Goal: Task Accomplishment & Management: Manage account settings

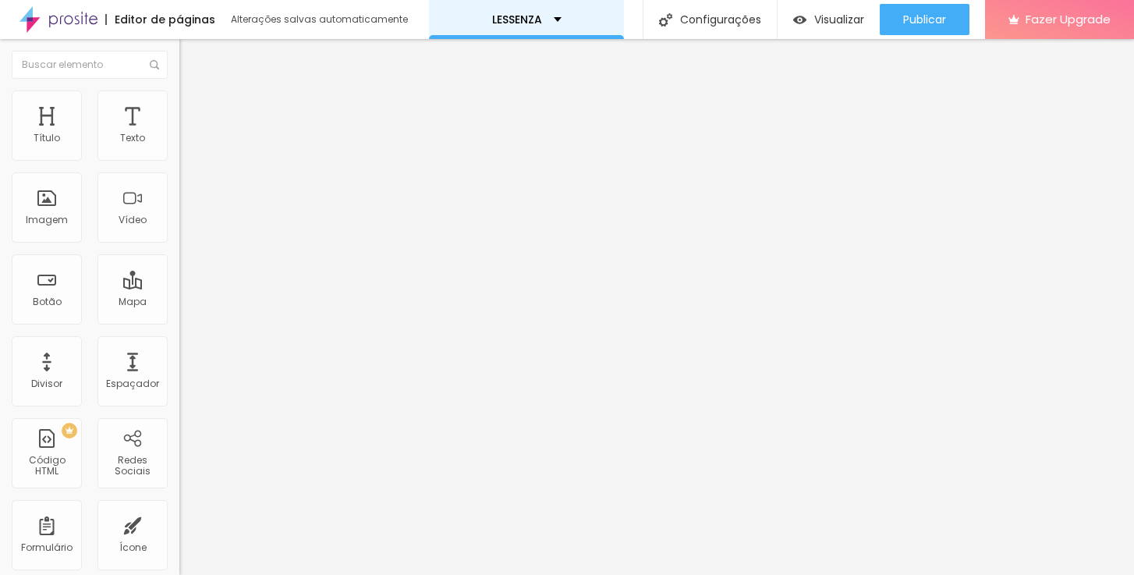
click at [553, 19] on div "LESSENZA" at bounding box center [526, 19] width 69 height 11
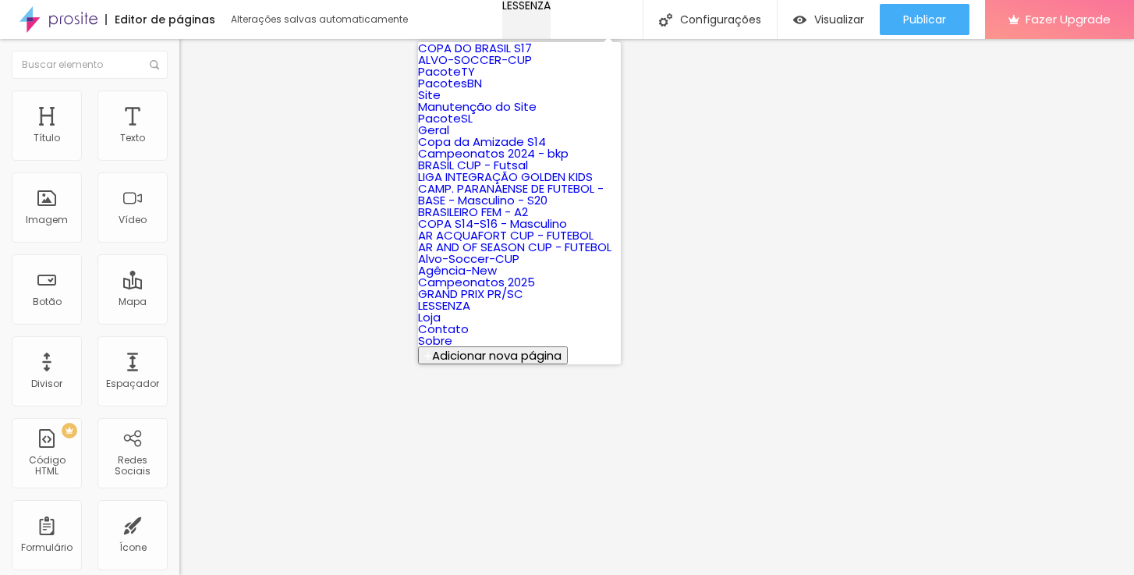
click at [550, 11] on div "LESSENZA" at bounding box center [526, 5] width 48 height 11
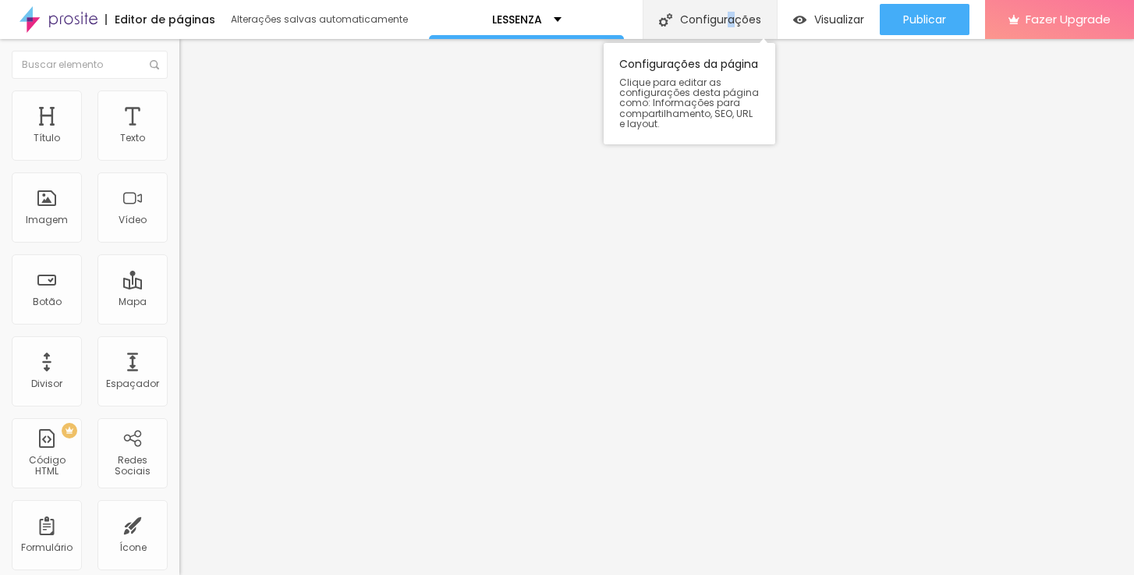
click at [728, 23] on div "Configurações" at bounding box center [709, 19] width 134 height 39
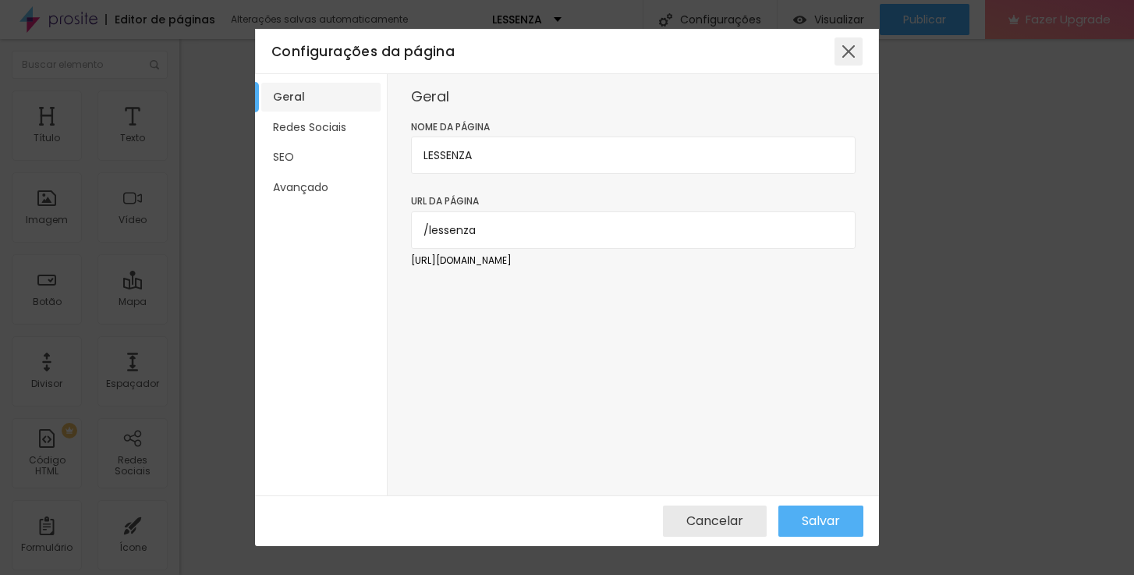
click at [848, 55] on div at bounding box center [848, 51] width 28 height 28
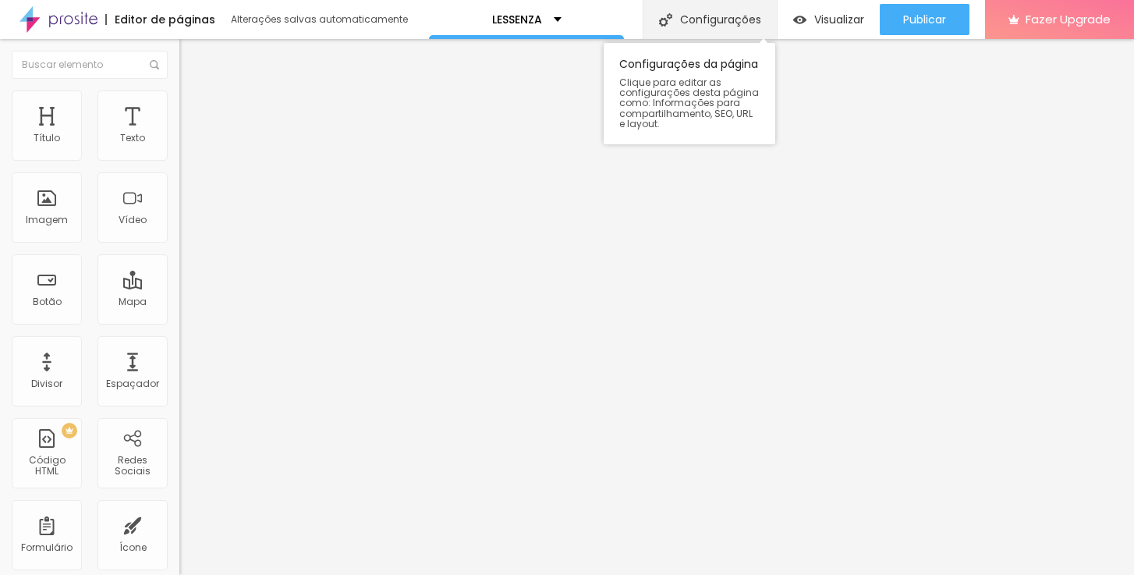
click at [704, 23] on div "Configurações" at bounding box center [709, 19] width 134 height 39
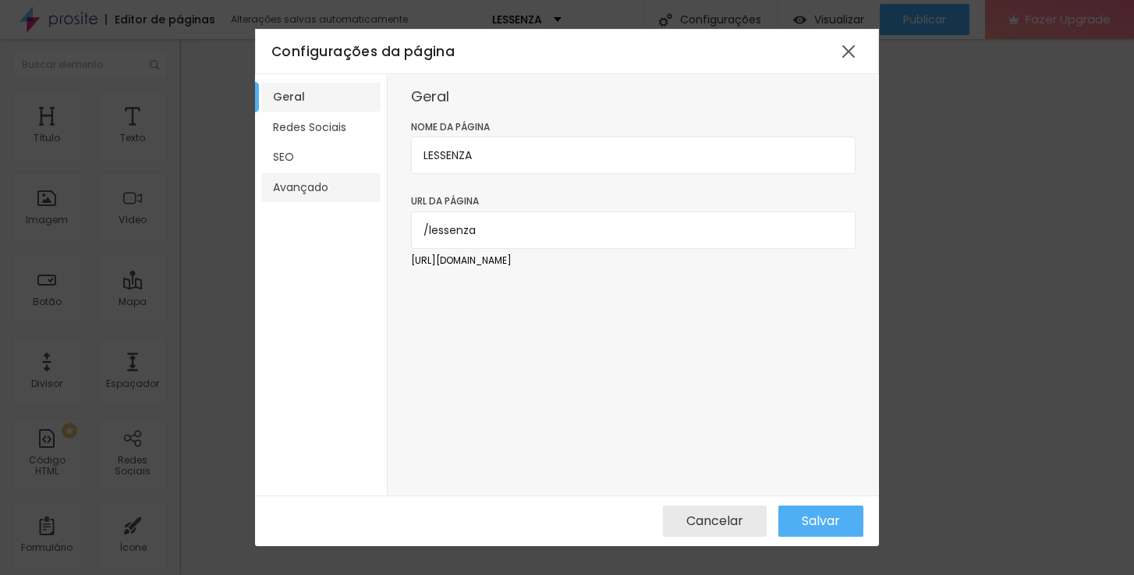
click at [289, 186] on li "Avançado" at bounding box center [320, 187] width 119 height 29
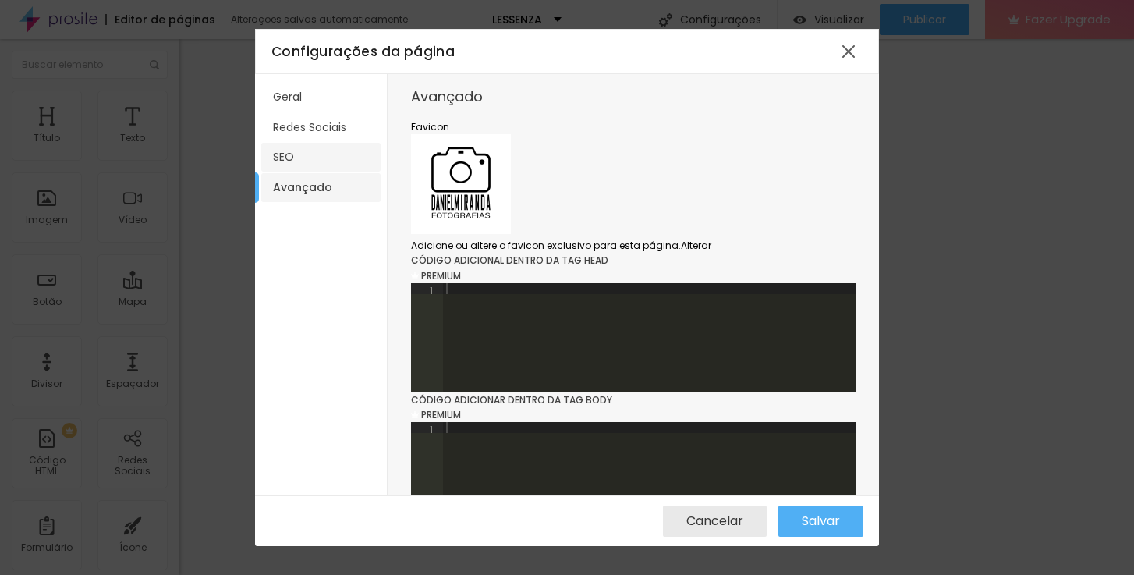
click at [301, 156] on li "SEO" at bounding box center [320, 157] width 119 height 29
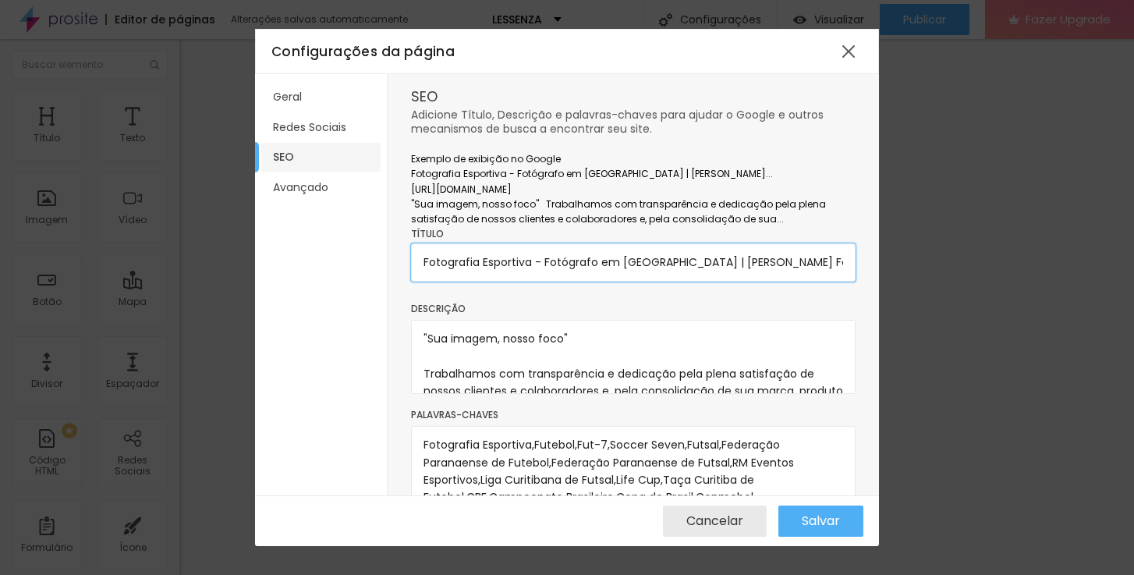
drag, startPoint x: 533, startPoint y: 334, endPoint x: 484, endPoint y: 335, distance: 48.4
click at [484, 281] on input "Fotografia Esportiva - Fotógrafo em [GEOGRAPHIC_DATA] | [PERSON_NAME] Fotografi…" at bounding box center [633, 261] width 444 height 37
drag, startPoint x: 663, startPoint y: 336, endPoint x: 484, endPoint y: 330, distance: 178.7
click at [484, 281] on input "Fotografia Esportiva - Fotógrafo em [GEOGRAPHIC_DATA] | [PERSON_NAME] Fotografi…" at bounding box center [633, 261] width 444 height 37
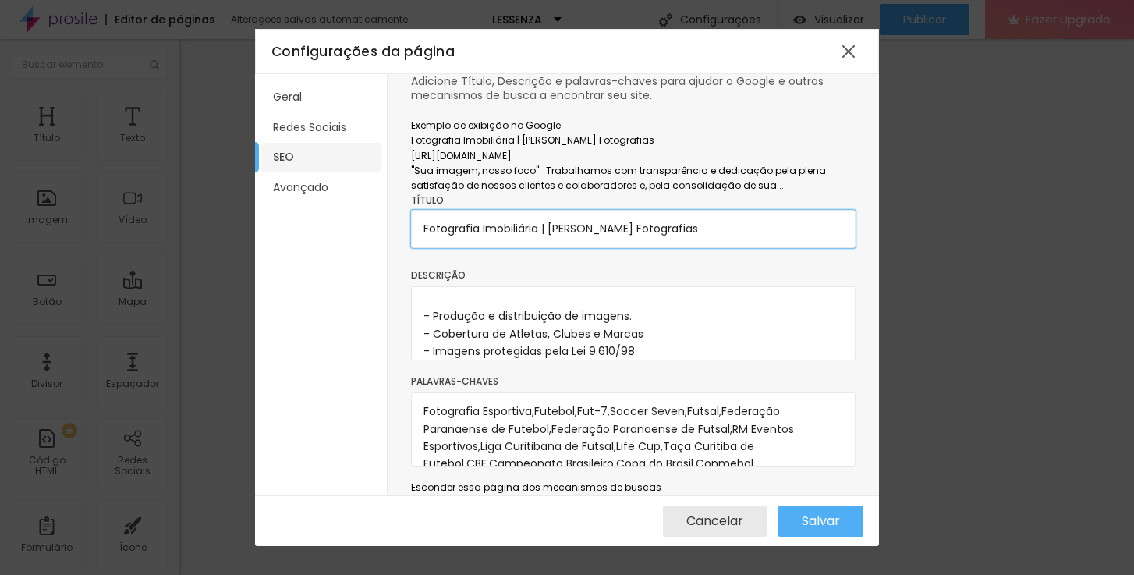
scroll to position [97, 0]
type input "Fotografia Imobiliária | [PERSON_NAME] Fotografias"
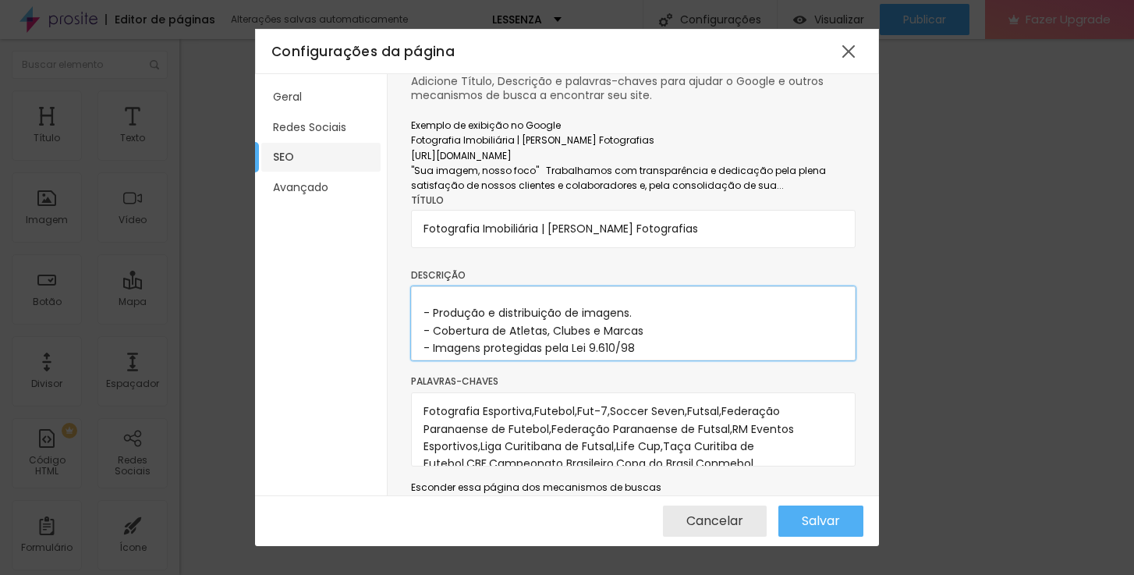
drag, startPoint x: 434, startPoint y: 380, endPoint x: 628, endPoint y: 373, distance: 195.1
click at [628, 360] on textarea ""Sua imagem, nosso foco" Trabalhamos com transparência e dedicação pela plena s…" at bounding box center [633, 323] width 444 height 74
drag, startPoint x: 433, startPoint y: 398, endPoint x: 642, endPoint y: 393, distance: 209.8
click at [642, 360] on textarea ""Sua imagem, nosso foco" Trabalhamos com transparência e dedicação pela plena s…" at bounding box center [633, 323] width 444 height 74
click at [562, 360] on textarea ""Sua imagem, nosso foco" Trabalhamos com transparência e dedicação pela plena s…" at bounding box center [633, 323] width 444 height 74
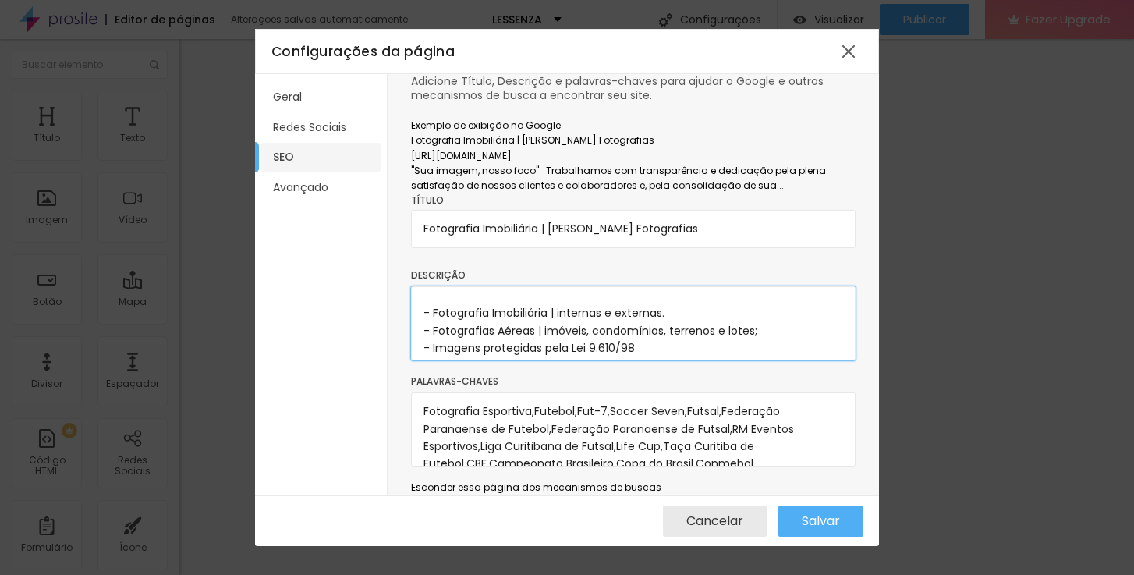
click at [694, 360] on textarea ""Sua imagem, nosso foco" Trabalhamos com transparência e dedicação pela plena s…" at bounding box center [633, 323] width 444 height 74
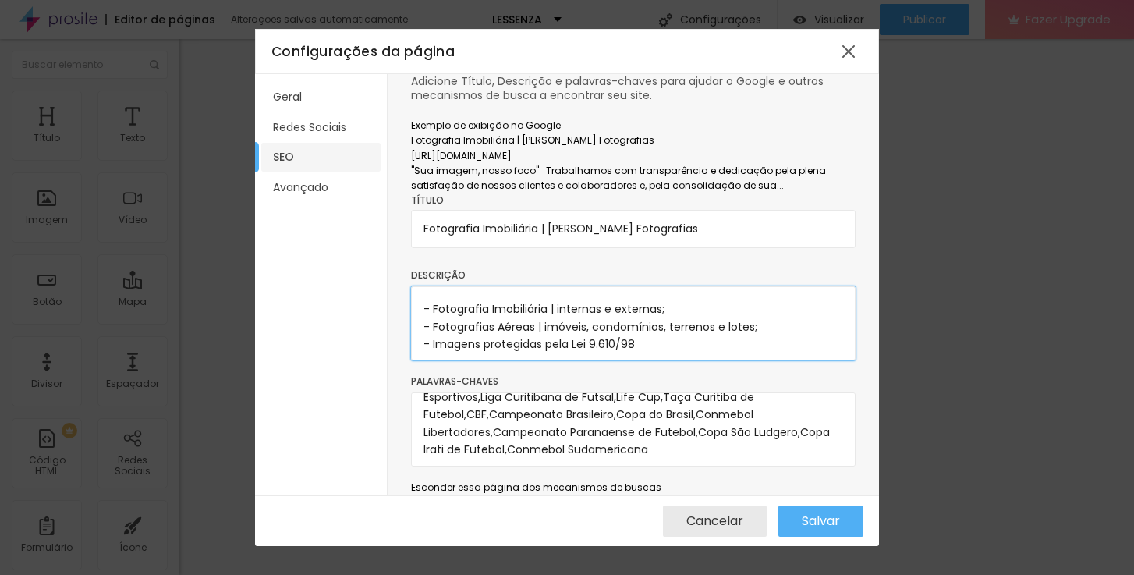
scroll to position [86, 0]
type textarea ""Sua imagem, nosso foco" Trabalhamos com transparência e dedicação pela plena s…"
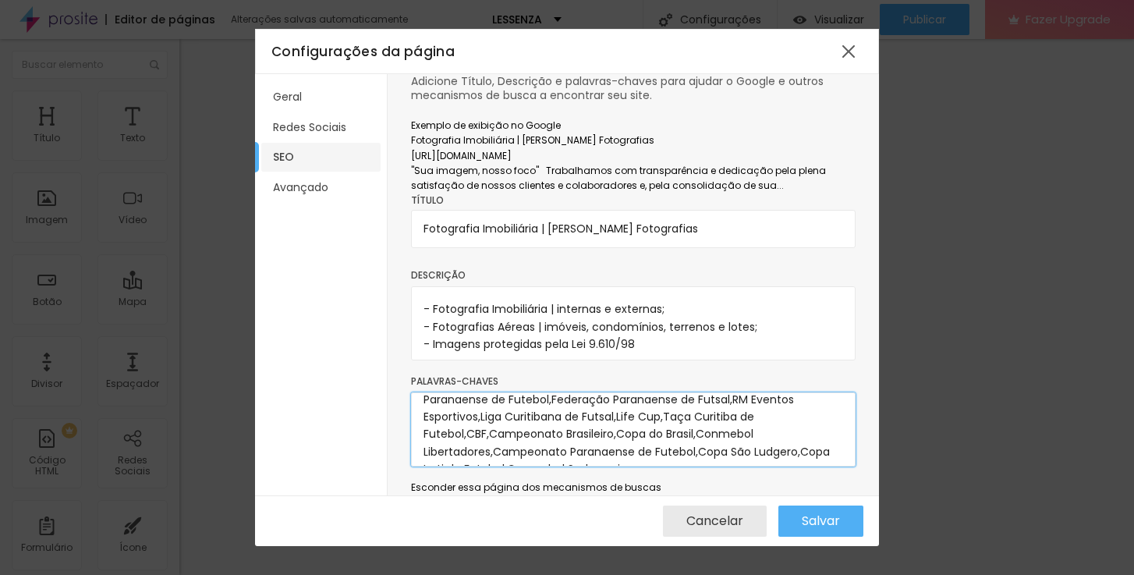
scroll to position [0, 0]
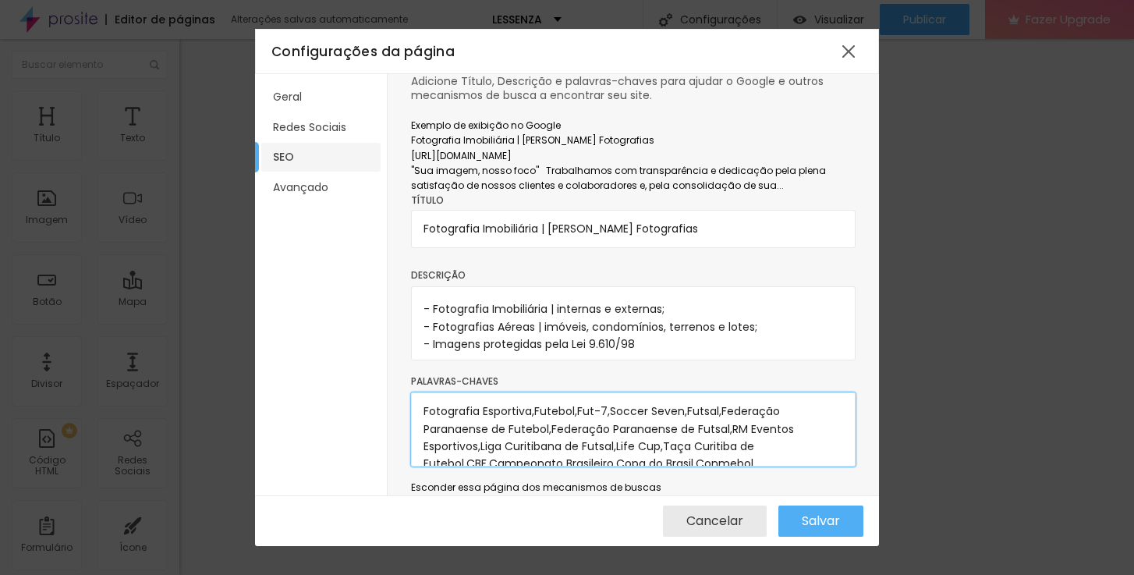
drag, startPoint x: 737, startPoint y: 432, endPoint x: 398, endPoint y: 371, distance: 343.8
click at [398, 371] on div "SEO Adicione Título, Descrição e palavras-chaves para ajudar o Google e outros …" at bounding box center [633, 284] width 491 height 421
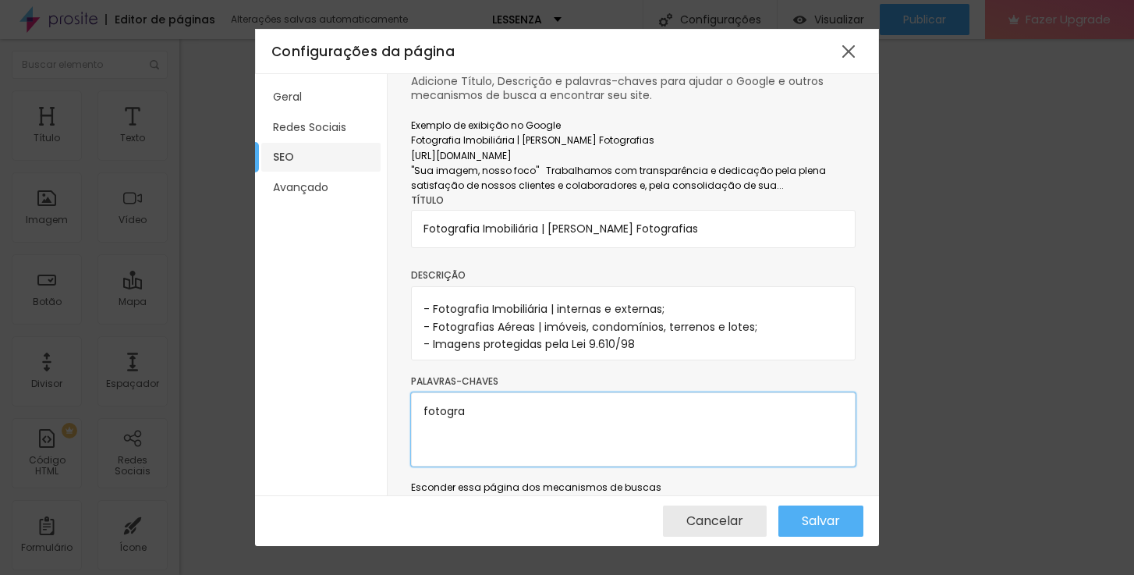
type textarea "Fotografia Esportiva,Futebol,Fut-7,Soccer Seven,Futsal,Federação Paranaense de …"
type textarea "Fotografia Imobiliária; Imóveis;"
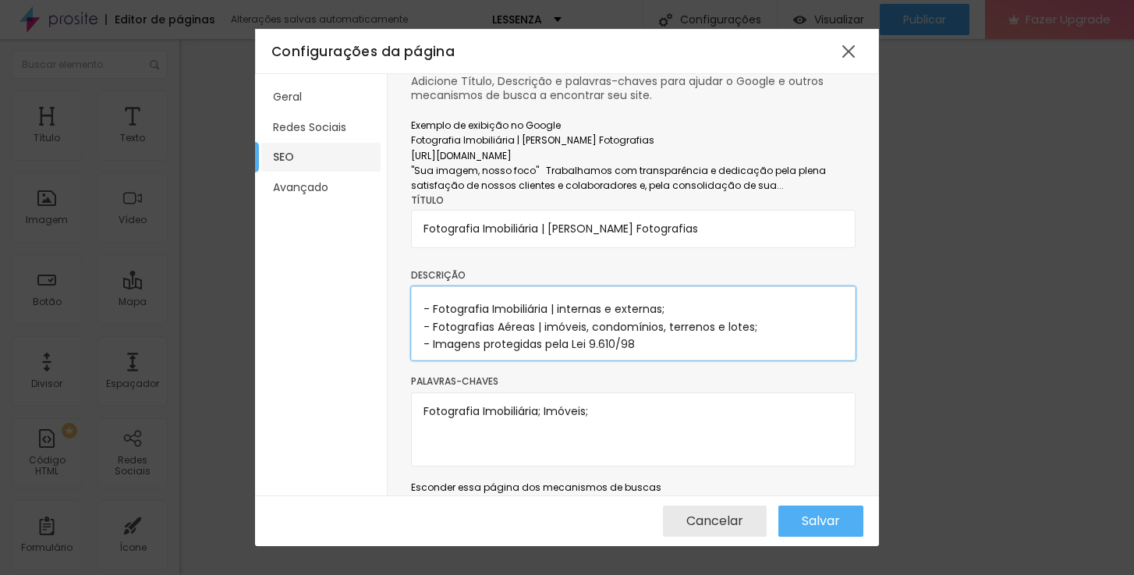
drag, startPoint x: 651, startPoint y: 325, endPoint x: 432, endPoint y: 324, distance: 219.1
click at [432, 324] on textarea ""Sua imagem, nosso foco" Trabalhamos com transparência e dedicação pela plena s…" at bounding box center [633, 323] width 444 height 74
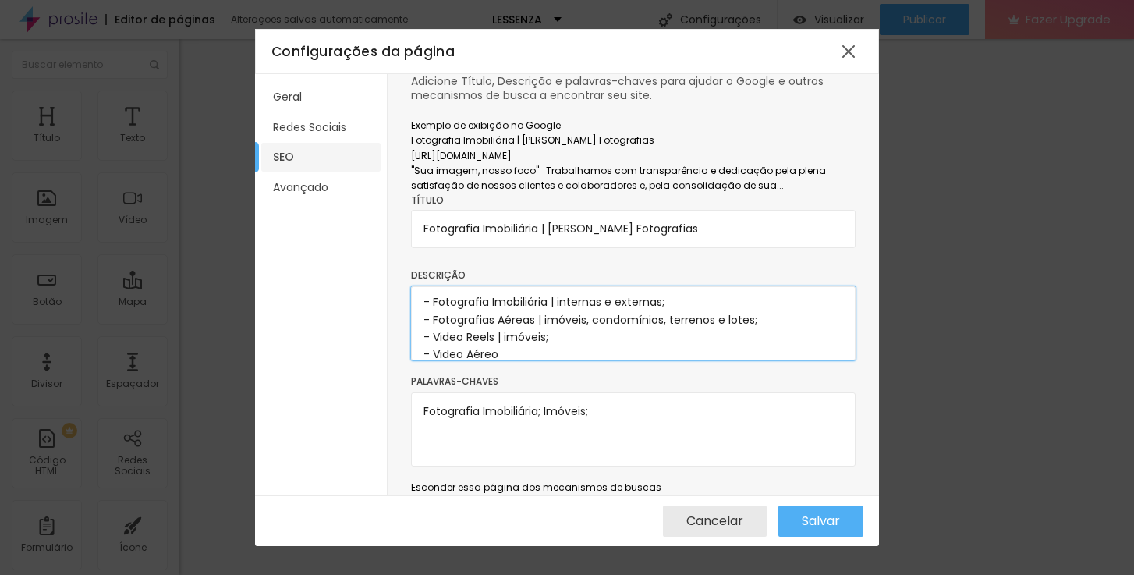
click at [497, 323] on textarea ""Sua imagem, nosso foco" Trabalhamos com transparência e dedicação pela plena s…" at bounding box center [633, 323] width 444 height 74
click at [511, 338] on textarea ""Sua imagem, nosso foco" Trabalhamos com transparência e dedicação pela plena s…" at bounding box center [633, 323] width 444 height 74
drag, startPoint x: 545, startPoint y: 306, endPoint x: 751, endPoint y: 338, distance: 208.4
click at [753, 300] on textarea ""Sua imagem, nosso foco" Trabalhamos com transparência e dedicação pela plena s…" at bounding box center [633, 323] width 444 height 74
click at [593, 338] on textarea ""Sua imagem, nosso foco" Trabalhamos com transparência e dedicação pela plena s…" at bounding box center [633, 323] width 444 height 74
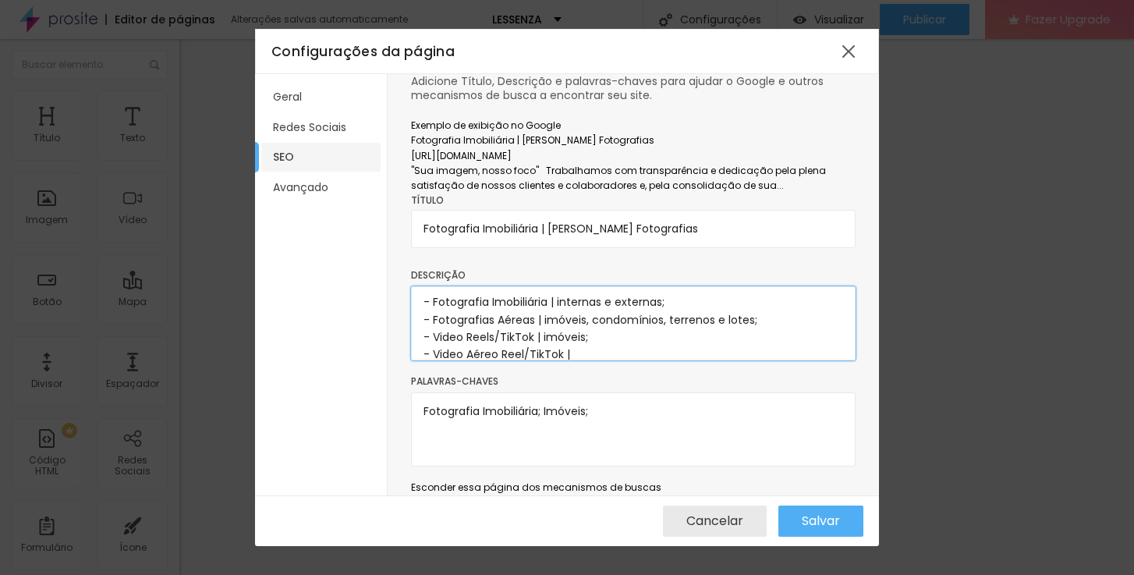
paste textarea "imóveis, condomínios, terrenos e lotes;"
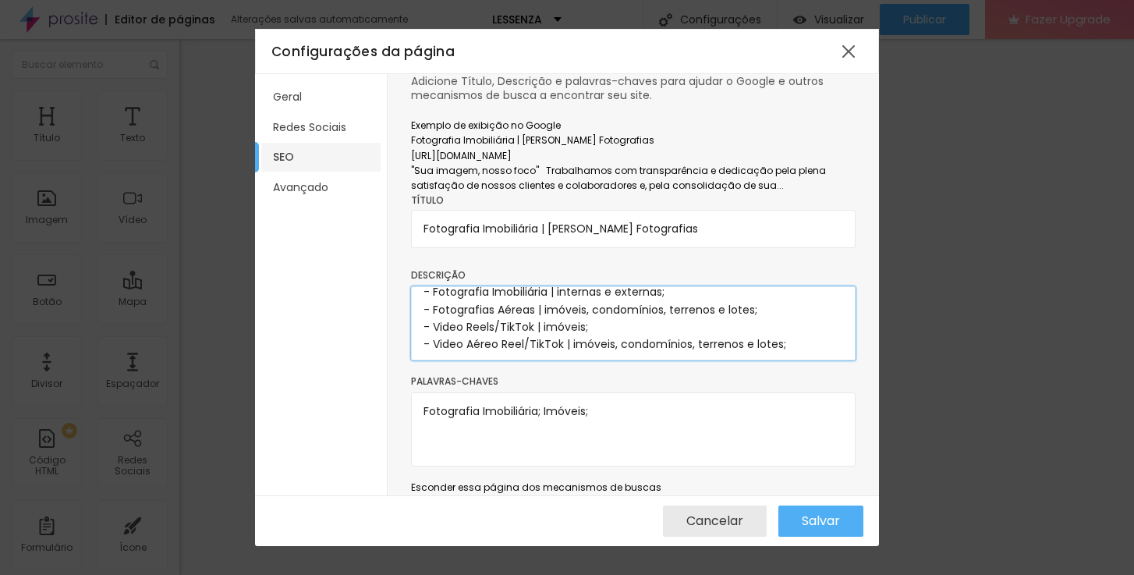
scroll to position [125, 0]
drag, startPoint x: 596, startPoint y: 302, endPoint x: 421, endPoint y: 303, distance: 174.7
click at [421, 303] on textarea ""Sua imagem, nosso foco" Trabalhamos com transparência e dedicação pela plena s…" at bounding box center [633, 323] width 444 height 74
click at [487, 338] on textarea ""Sua imagem, nosso foco" Trabalhamos com transparência e dedicação pela plena s…" at bounding box center [633, 323] width 444 height 74
paste textarea "- Video Reels/TikTok | imóveis;"
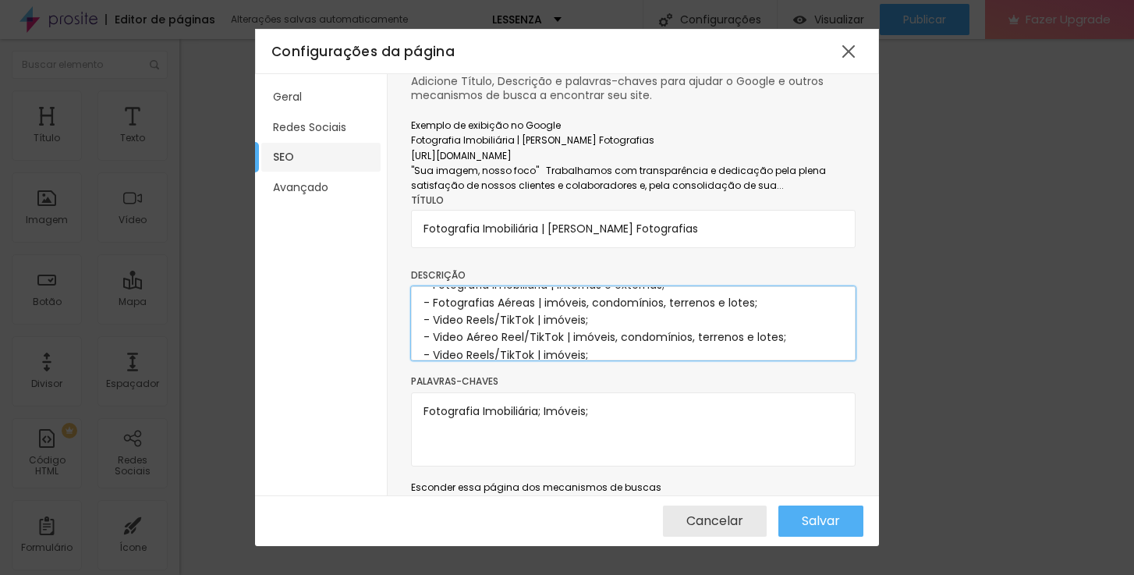
click at [535, 336] on textarea ""Sua imagem, nosso foco" Trabalhamos com transparência e dedicação pela plena s…" at bounding box center [633, 323] width 444 height 74
click at [669, 338] on textarea ""Sua imagem, nosso foco" Trabalhamos com transparência e dedicação pela plena s…" at bounding box center [633, 323] width 444 height 74
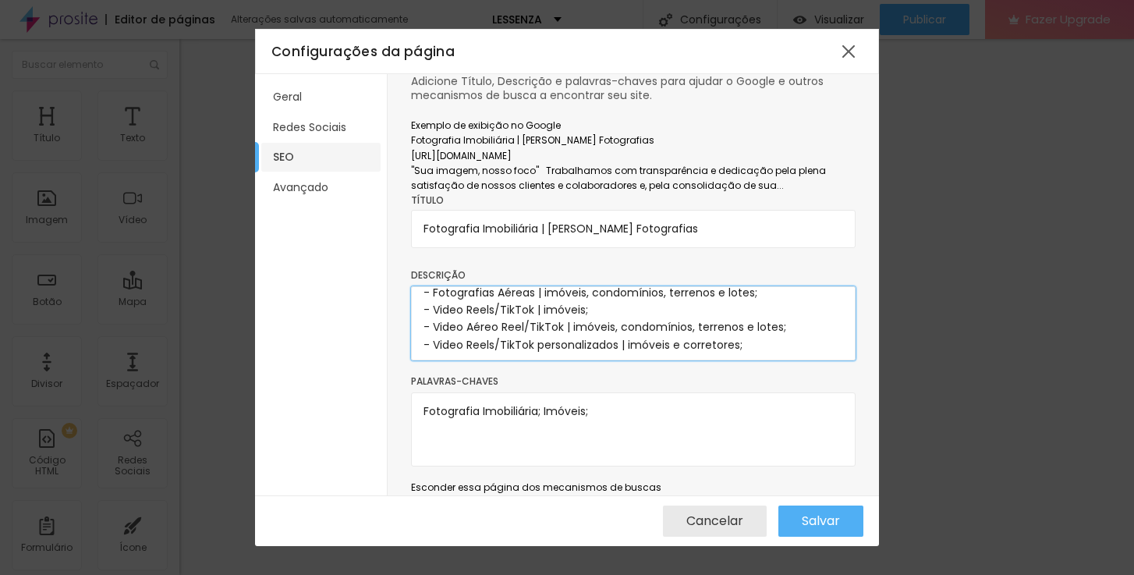
type textarea ""Sua imagem, nosso foco" Trabalhamos com transparência e dedicação pela plena s…"
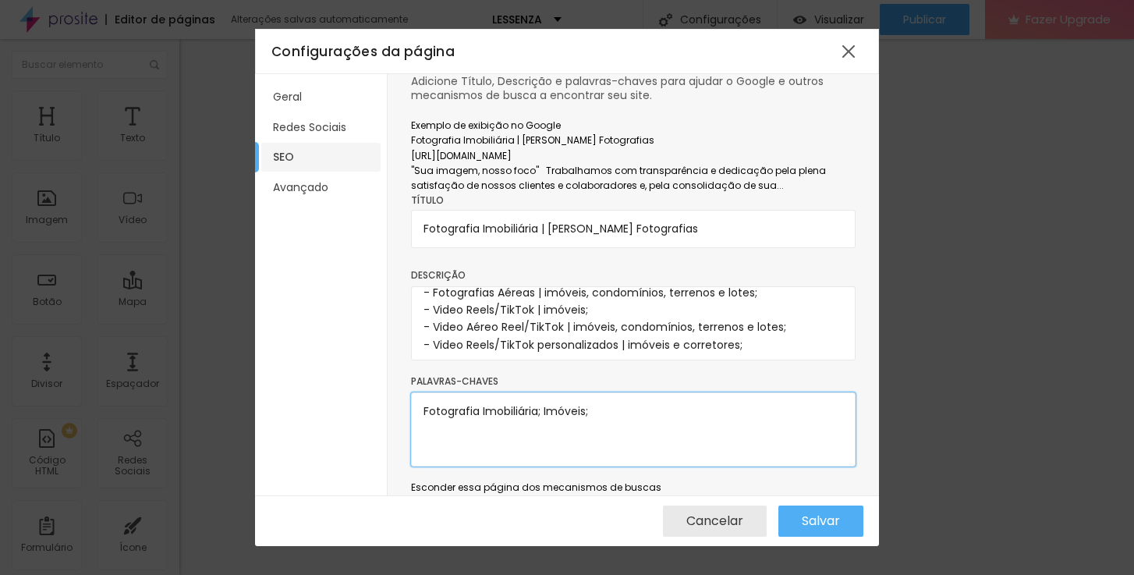
click at [611, 396] on textarea "Fotografia Imobiliária; Imóveis;" at bounding box center [633, 429] width 444 height 74
type textarea "Fotografia Imobiliária; Imóveis; real state; Video imobiliário; drone;"
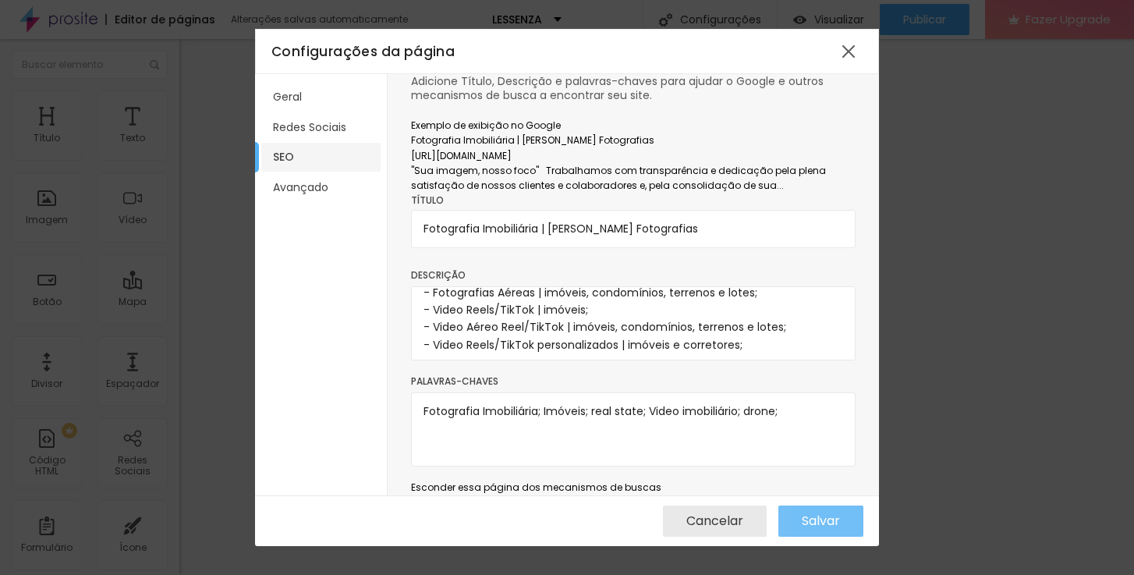
click at [815, 517] on span "Salvar" at bounding box center [821, 521] width 38 height 14
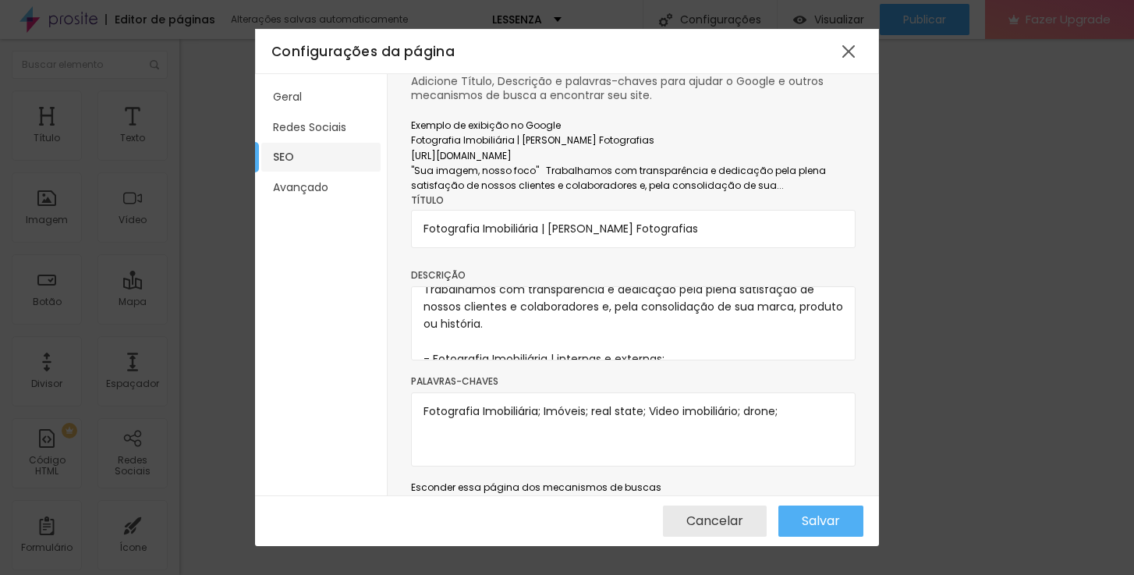
scroll to position [39, 0]
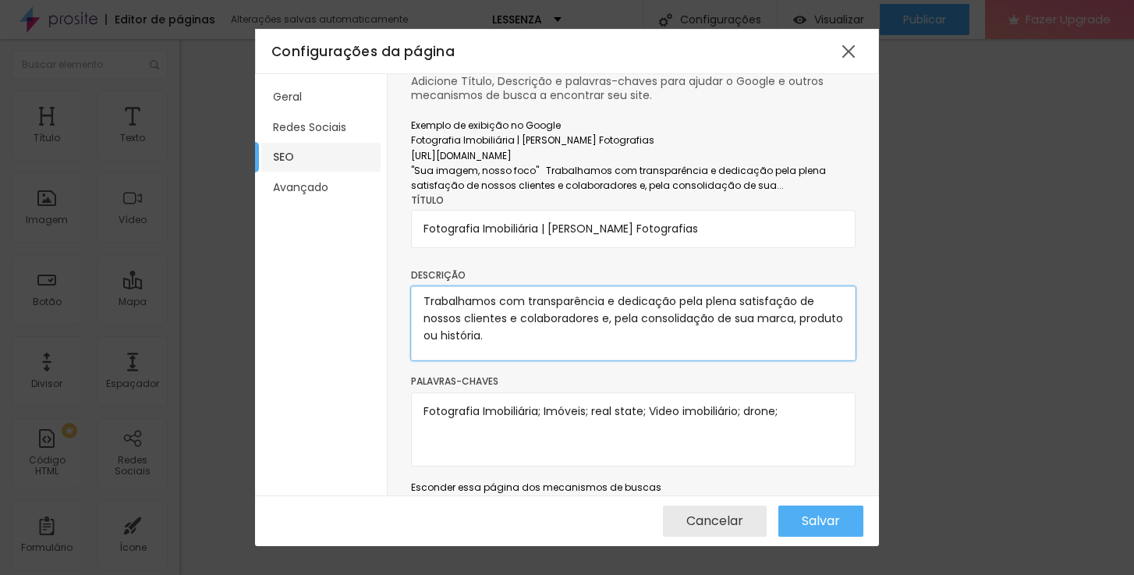
drag, startPoint x: 528, startPoint y: 303, endPoint x: 618, endPoint y: 304, distance: 89.7
click at [618, 304] on textarea ""Sua imagem, nosso foco" Trabalhamos com transparência e dedicação pela plena s…" at bounding box center [633, 323] width 444 height 74
click at [820, 520] on span "Salvar" at bounding box center [821, 521] width 38 height 14
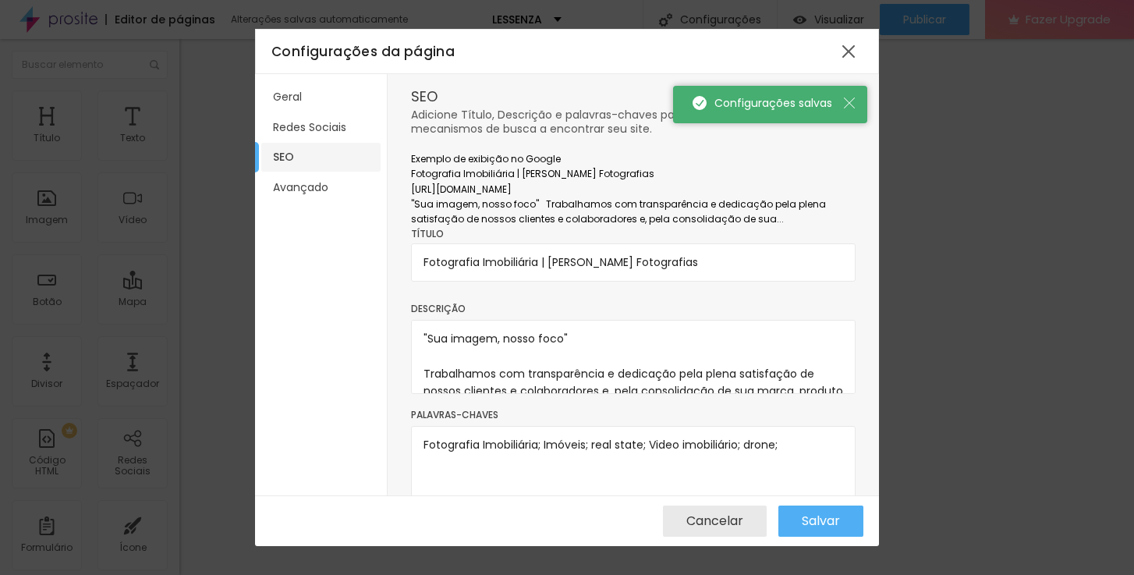
scroll to position [0, 0]
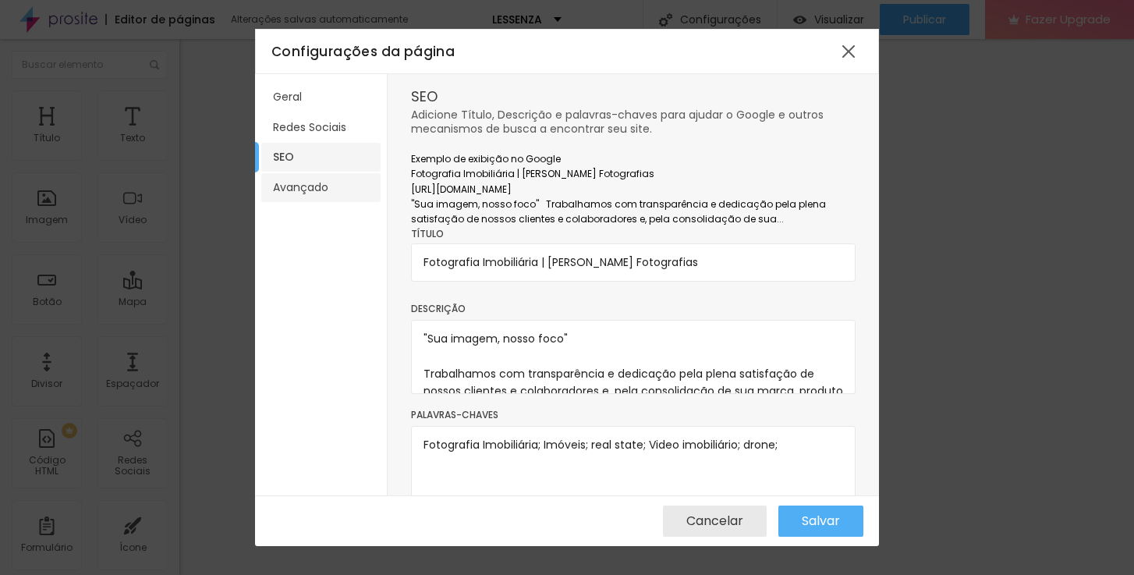
click at [298, 185] on li "Avançado" at bounding box center [320, 187] width 119 height 29
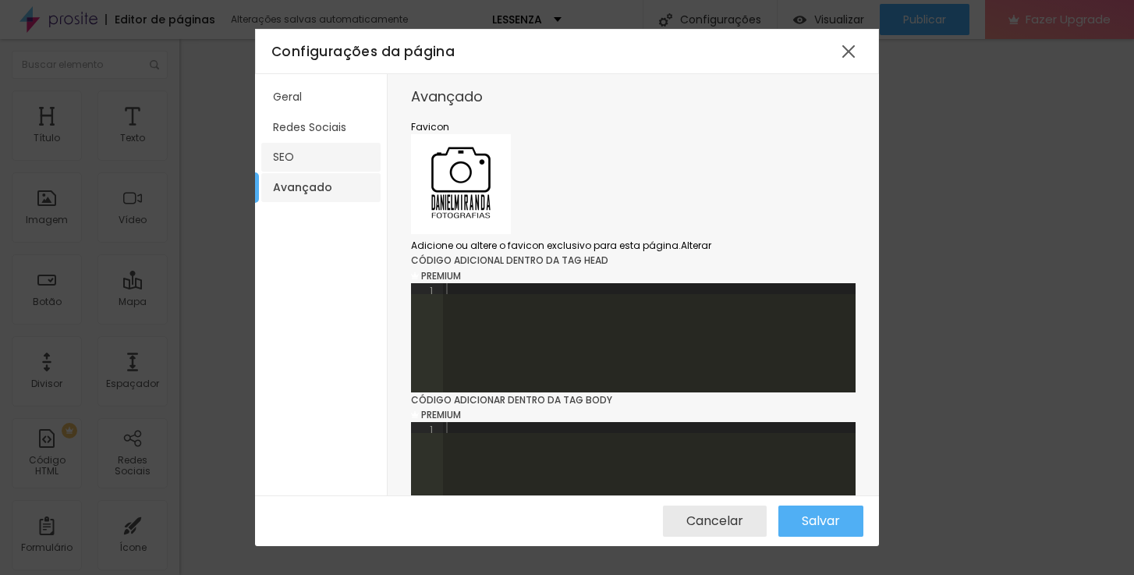
click at [290, 152] on li "SEO" at bounding box center [320, 157] width 119 height 29
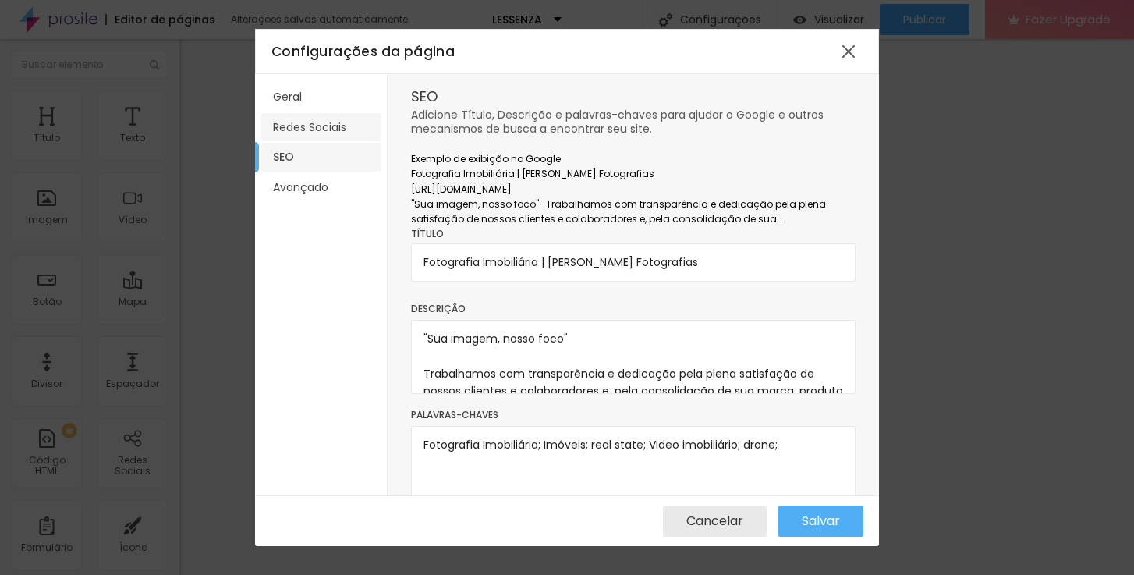
click at [287, 130] on li "Redes Sociais" at bounding box center [320, 127] width 119 height 29
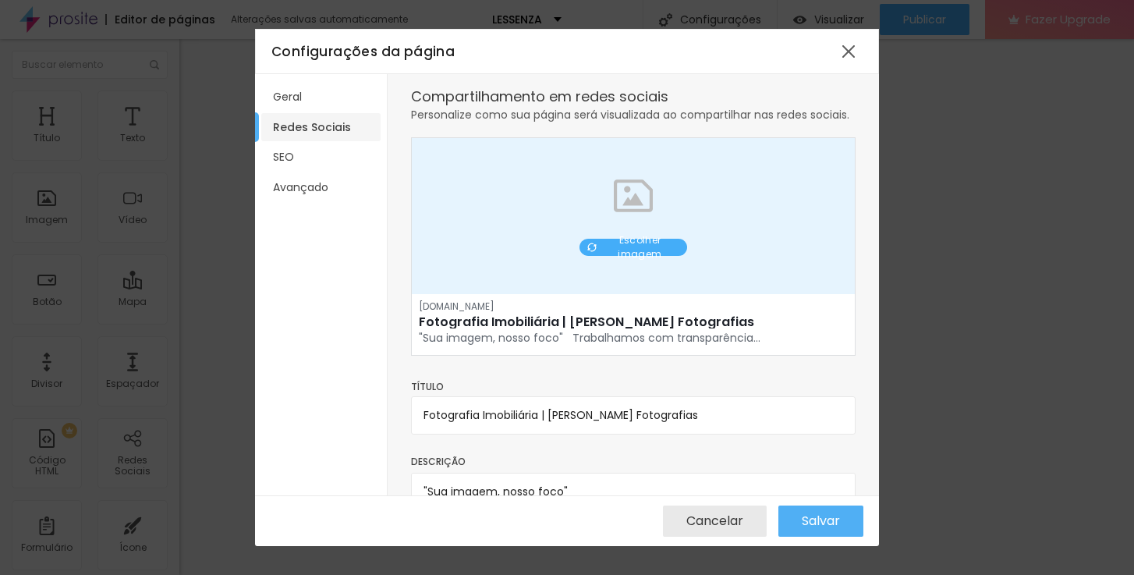
click at [628, 261] on span "Escolher imagem" at bounding box center [639, 247] width 79 height 28
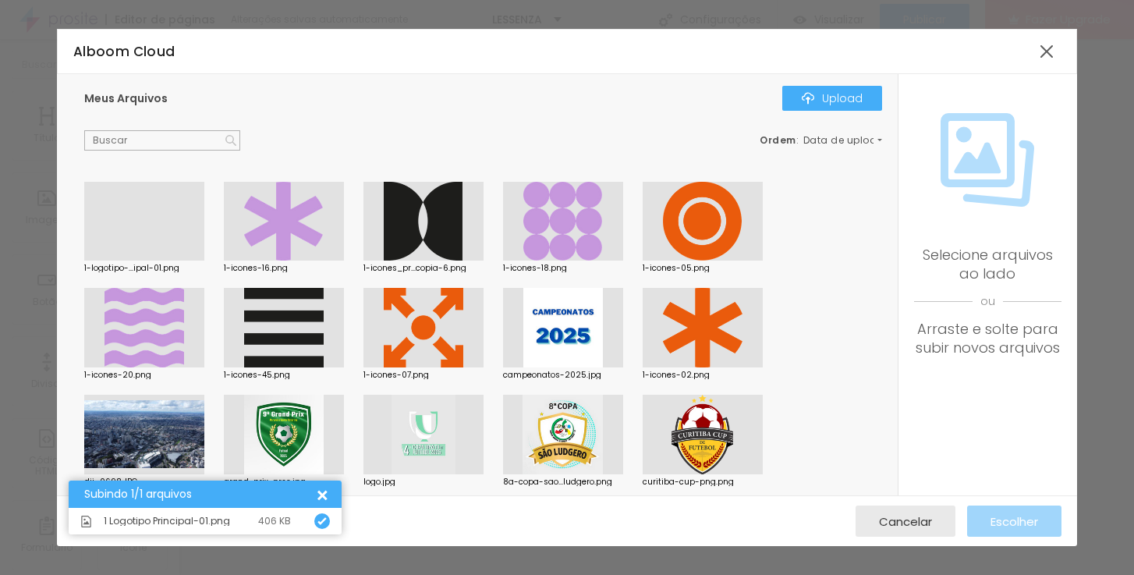
click at [153, 260] on div at bounding box center [144, 260] width 120 height 0
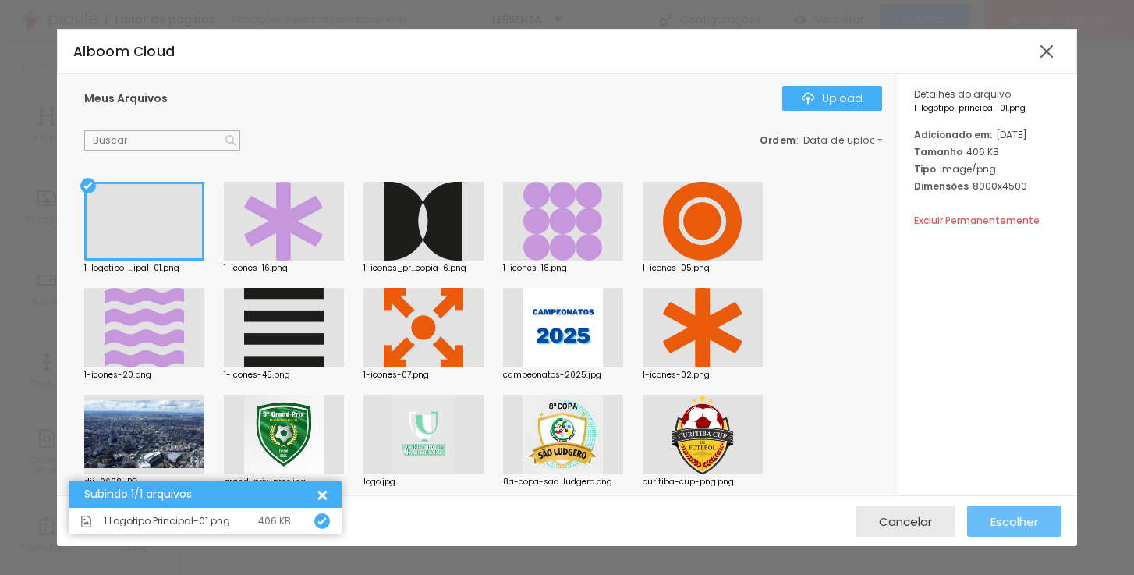
click at [1014, 525] on span "Escolher" at bounding box center [1014, 521] width 48 height 13
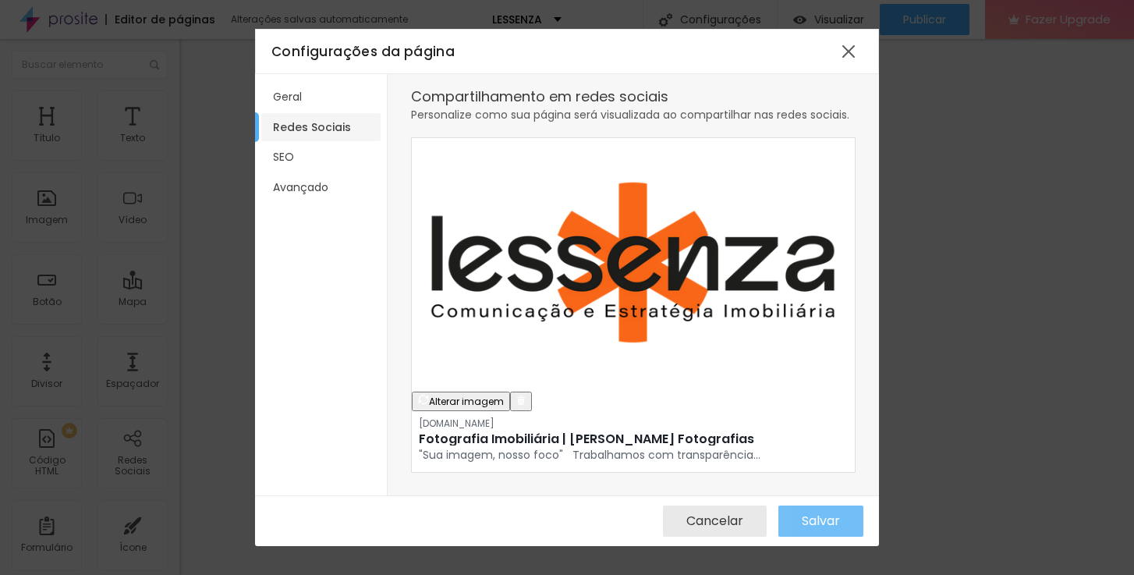
click at [805, 522] on span "Salvar" at bounding box center [821, 521] width 38 height 14
click at [823, 519] on span "Salvar" at bounding box center [821, 521] width 38 height 14
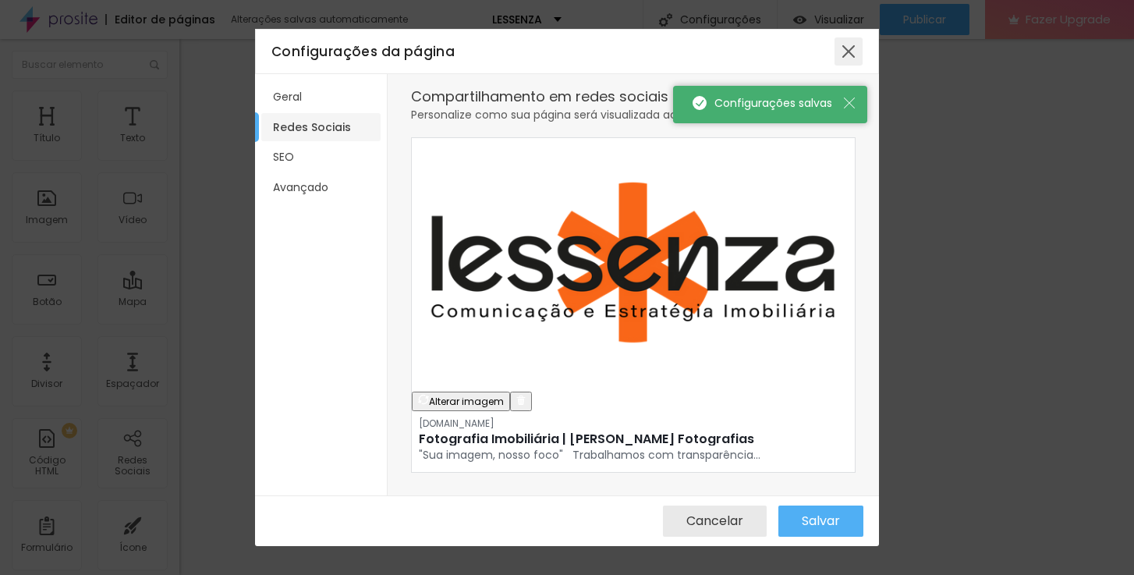
click at [848, 49] on div at bounding box center [848, 51] width 28 height 28
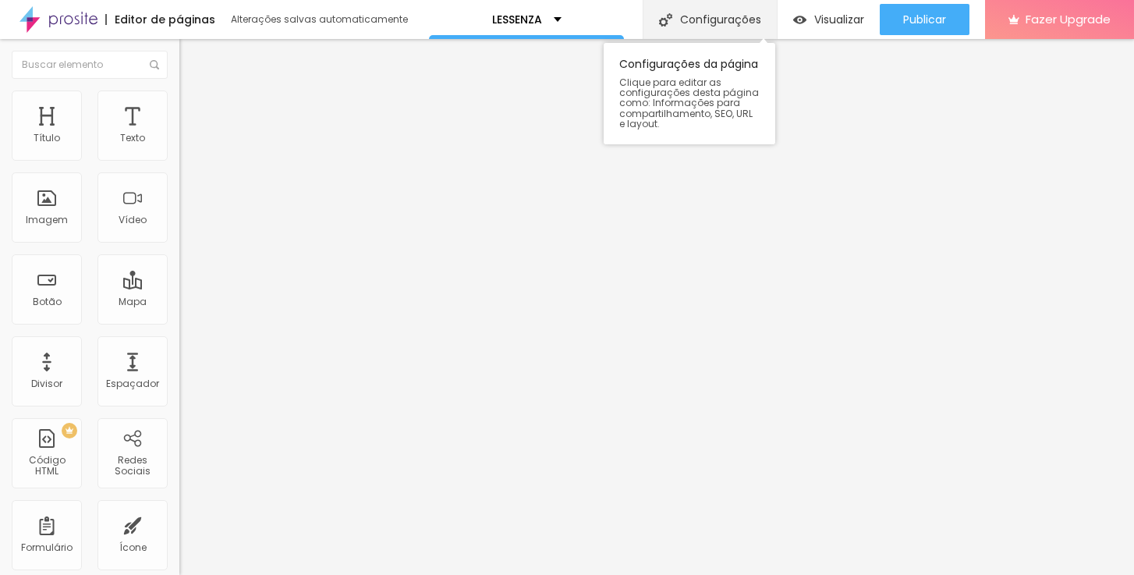
click at [725, 12] on div "Configurações" at bounding box center [709, 19] width 134 height 39
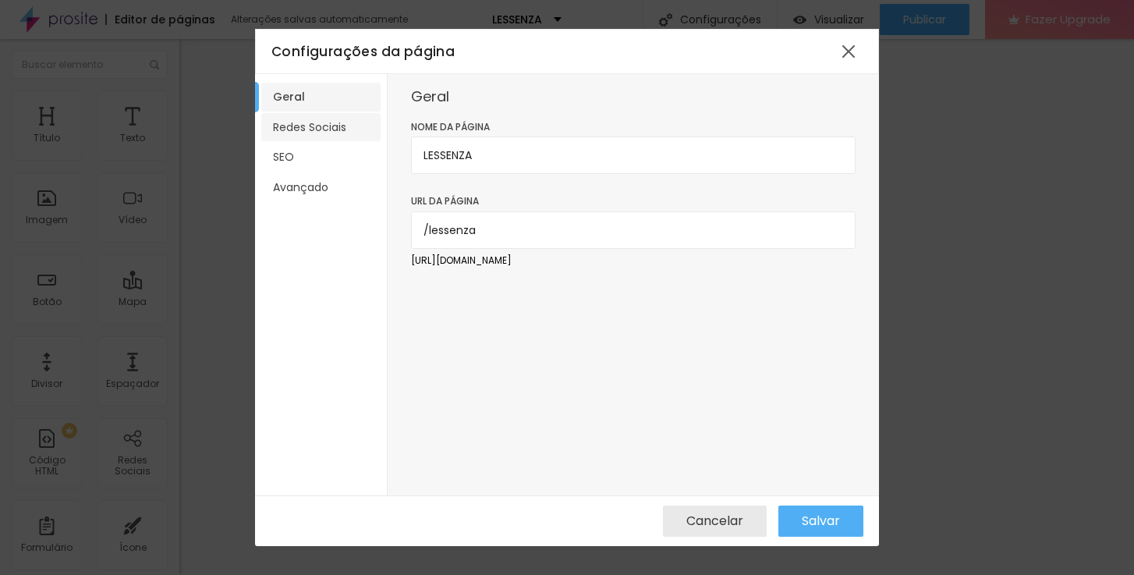
click at [337, 138] on li "Redes Sociais" at bounding box center [320, 127] width 119 height 29
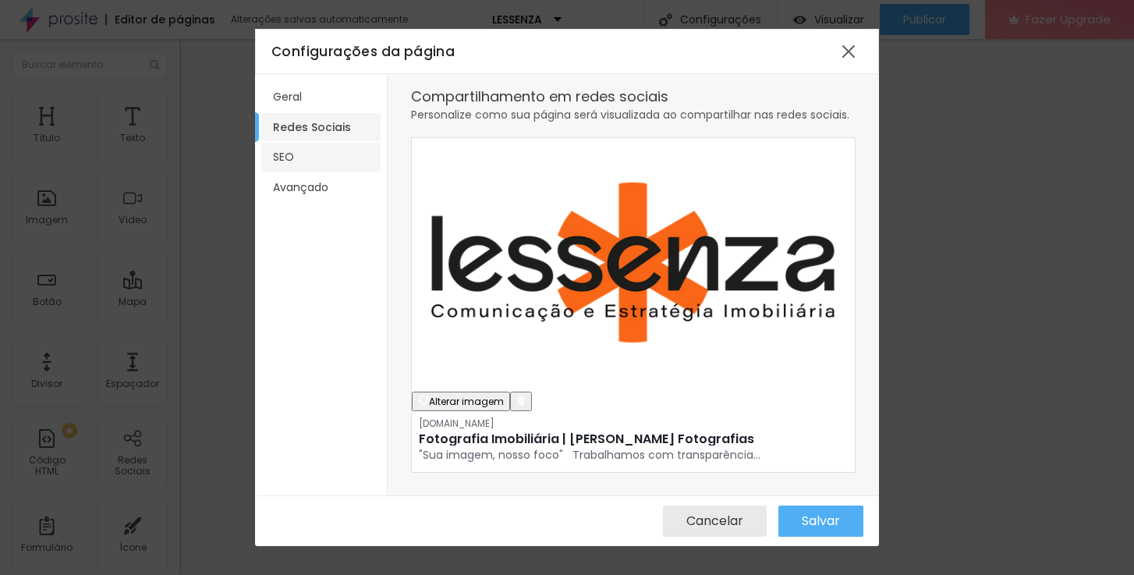
click at [292, 161] on li "SEO" at bounding box center [320, 157] width 119 height 29
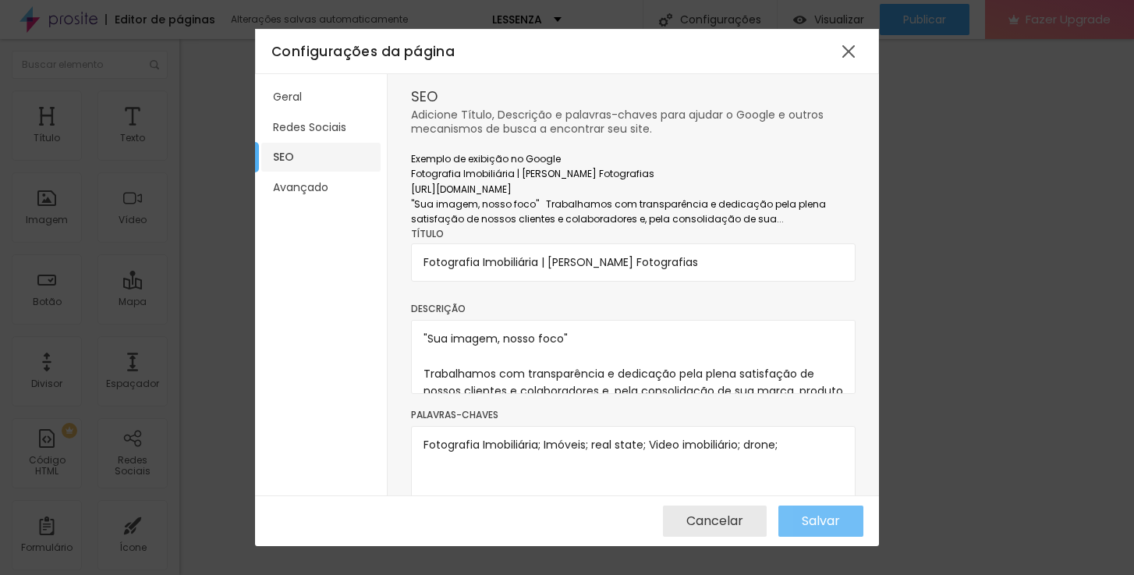
click at [840, 518] on button "Salvar" at bounding box center [820, 520] width 85 height 31
click at [848, 53] on div at bounding box center [848, 51] width 28 height 28
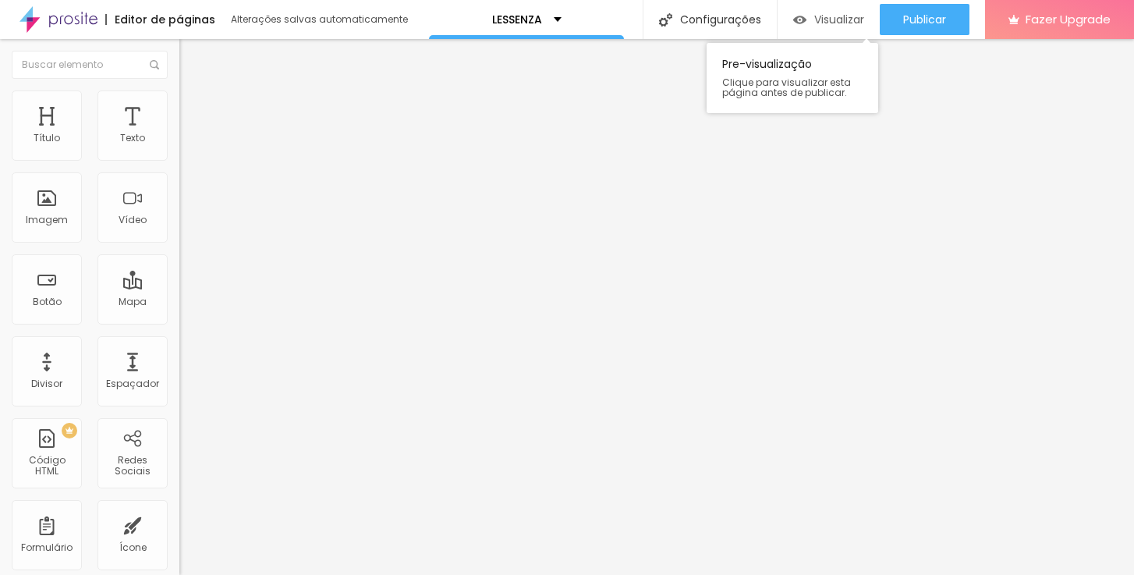
click at [814, 24] on span "Visualizar" at bounding box center [839, 19] width 50 height 12
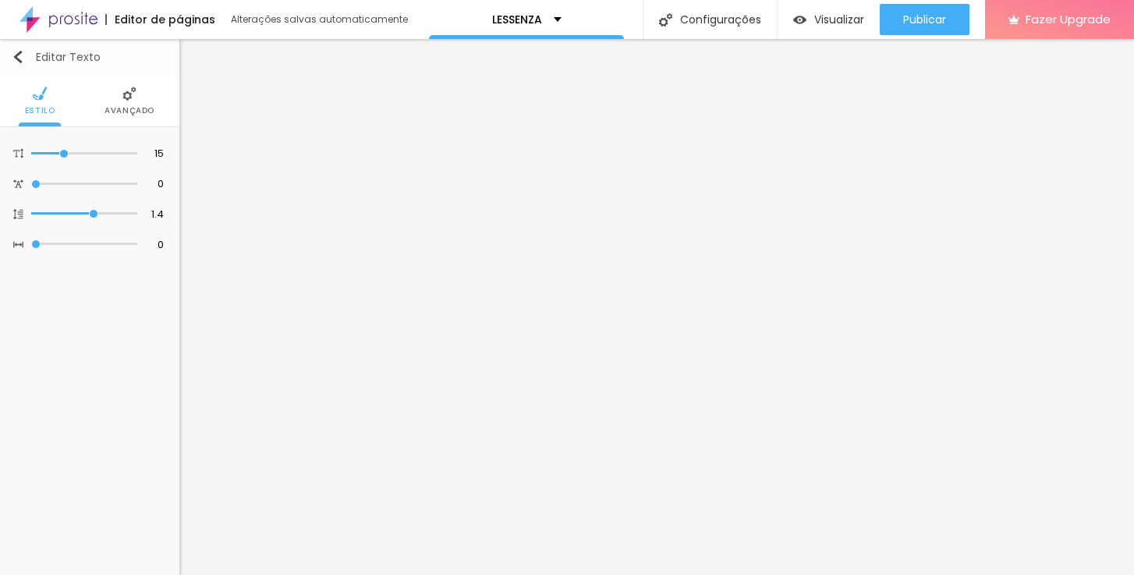
click at [75, 55] on div "Editar Texto" at bounding box center [56, 57] width 89 height 12
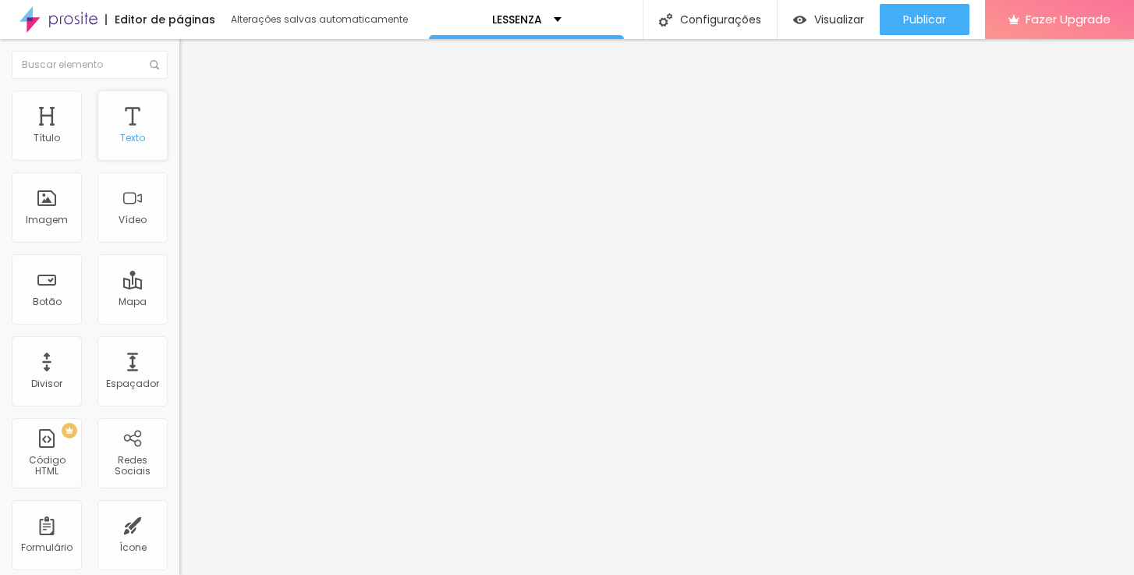
click at [122, 139] on div "Texto" at bounding box center [132, 138] width 25 height 11
click at [63, 137] on div "Título" at bounding box center [47, 125] width 70 height 70
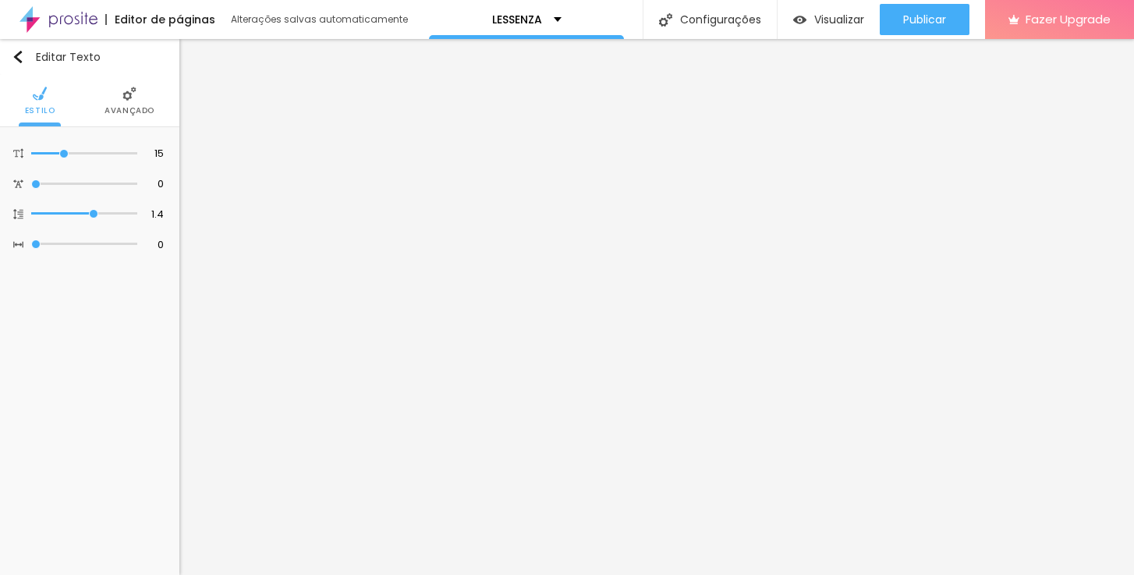
click at [73, 20] on img at bounding box center [58, 19] width 78 height 39
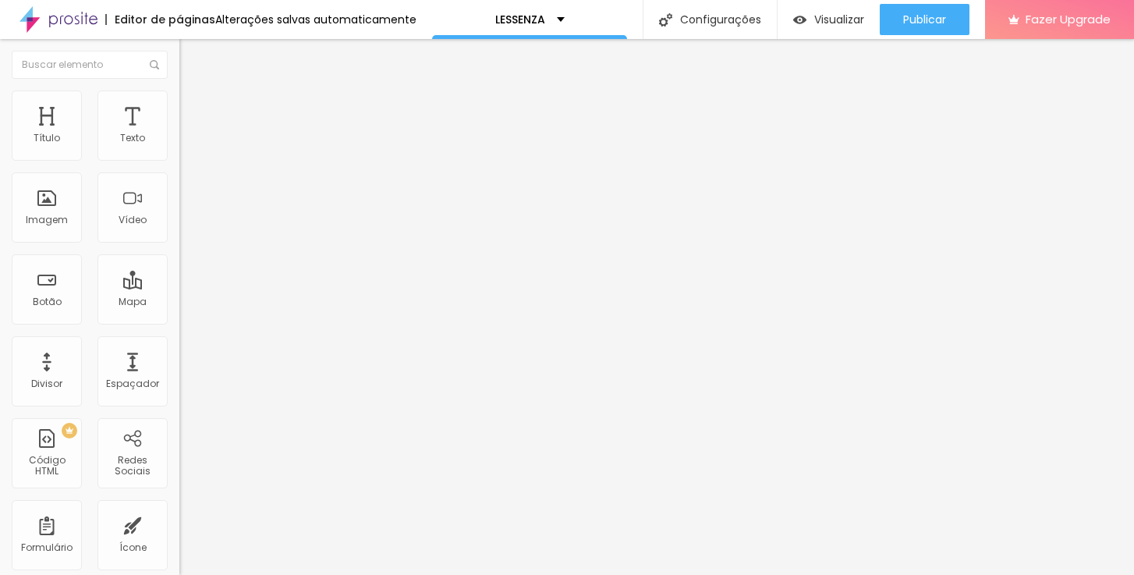
click at [179, 104] on li "Avançado" at bounding box center [268, 98] width 179 height 16
click at [179, 90] on li "Estilo" at bounding box center [268, 83] width 179 height 16
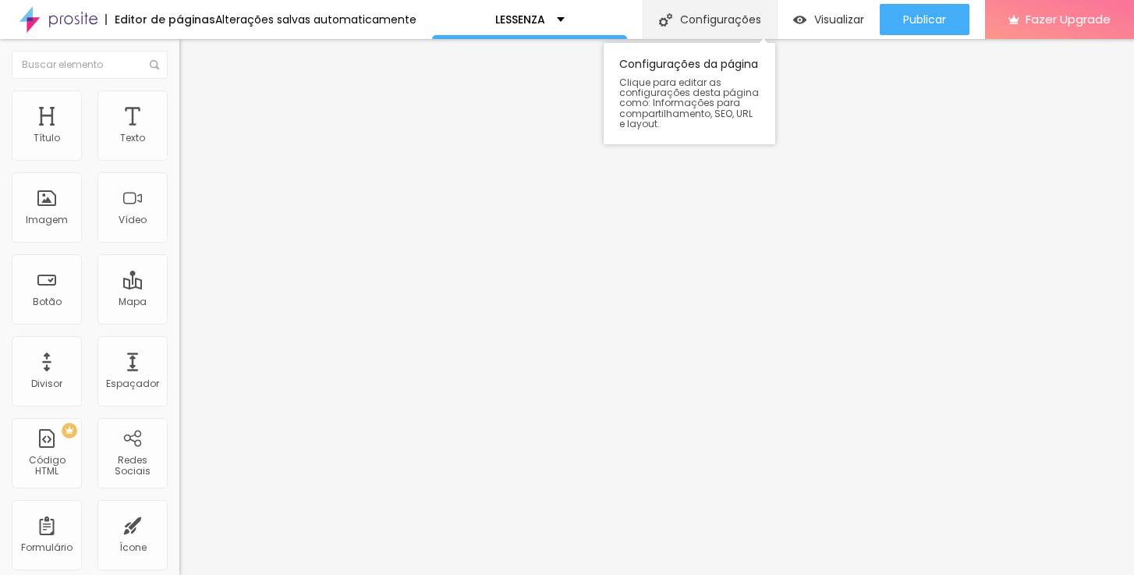
click at [676, 19] on div "Configurações" at bounding box center [709, 19] width 134 height 39
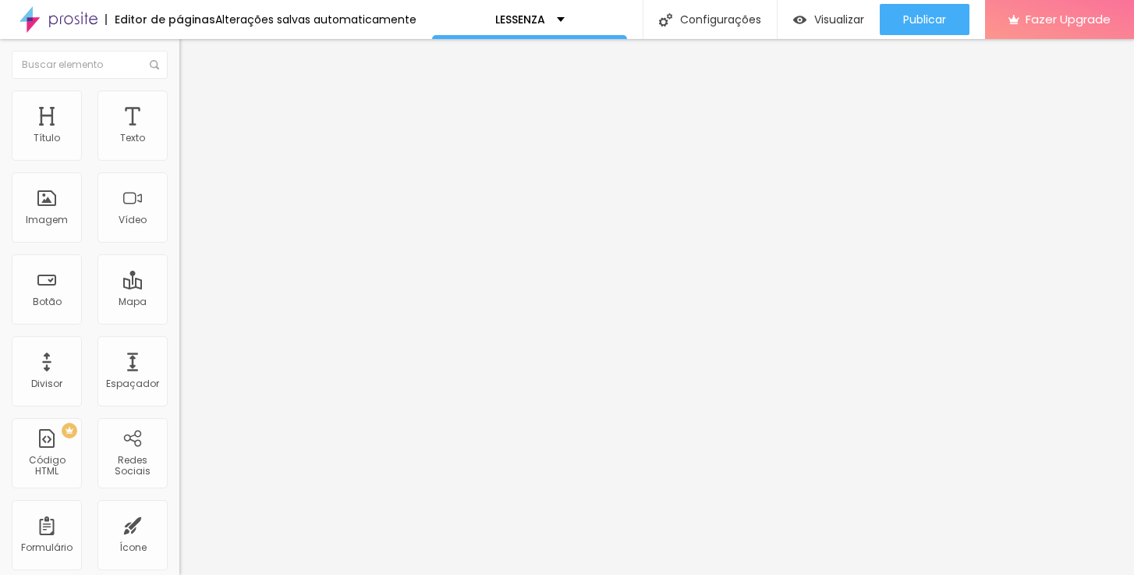
click at [179, 89] on img at bounding box center [186, 82] width 14 height 14
click at [193, 108] on span "Avançado" at bounding box center [218, 100] width 51 height 13
click at [179, 89] on img at bounding box center [186, 82] width 14 height 14
click at [179, 100] on img at bounding box center [186, 97] width 14 height 14
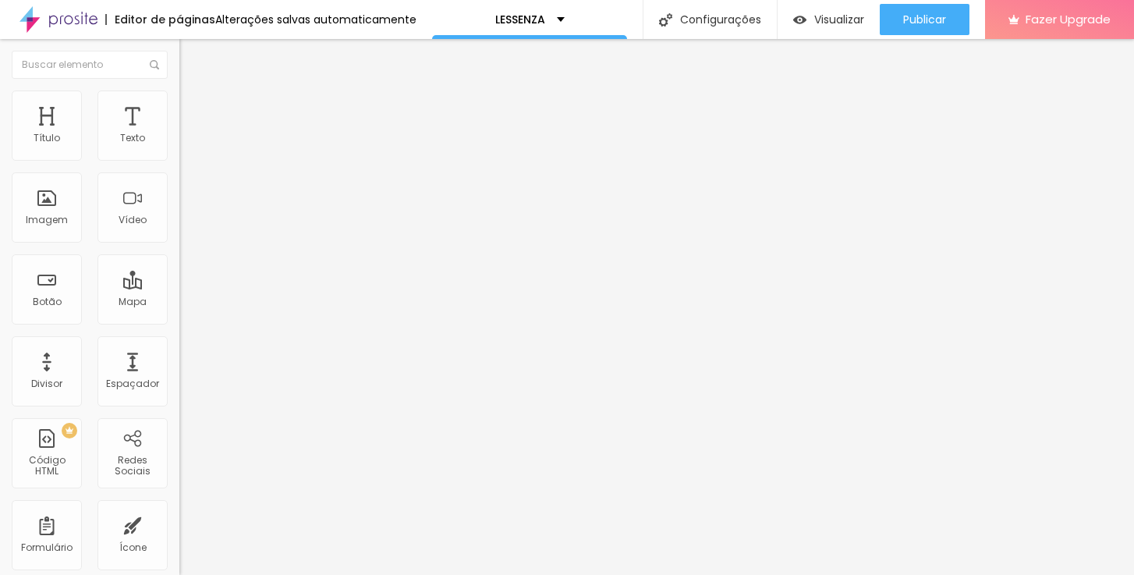
scroll to position [28, 0]
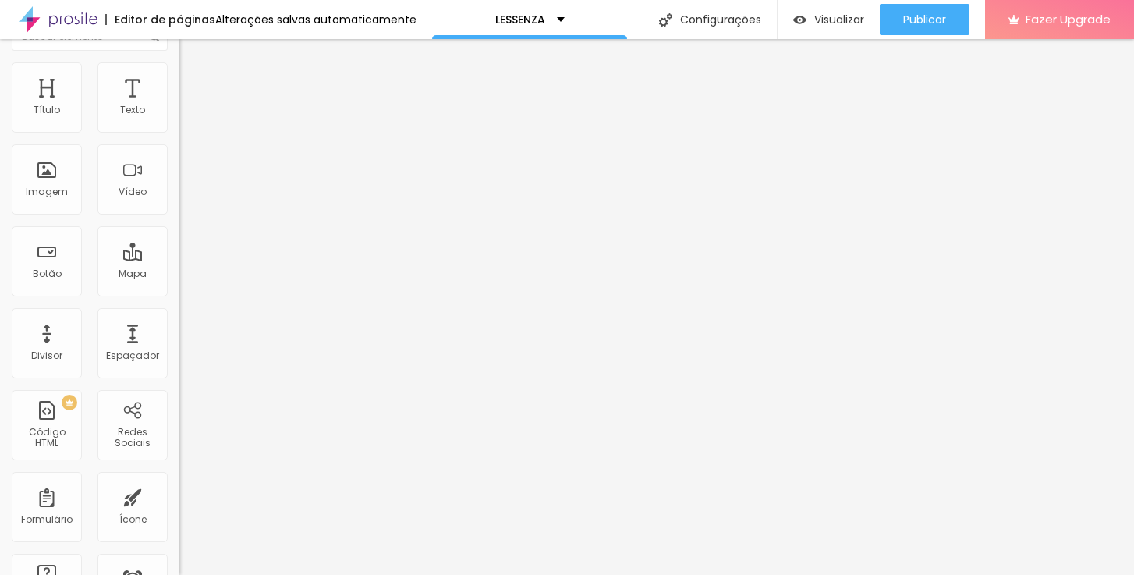
drag, startPoint x: 99, startPoint y: 431, endPoint x: 13, endPoint y: 433, distance: 85.8
drag, startPoint x: 12, startPoint y: 433, endPoint x: 89, endPoint y: 436, distance: 76.5
drag, startPoint x: 94, startPoint y: 430, endPoint x: 14, endPoint y: 428, distance: 80.3
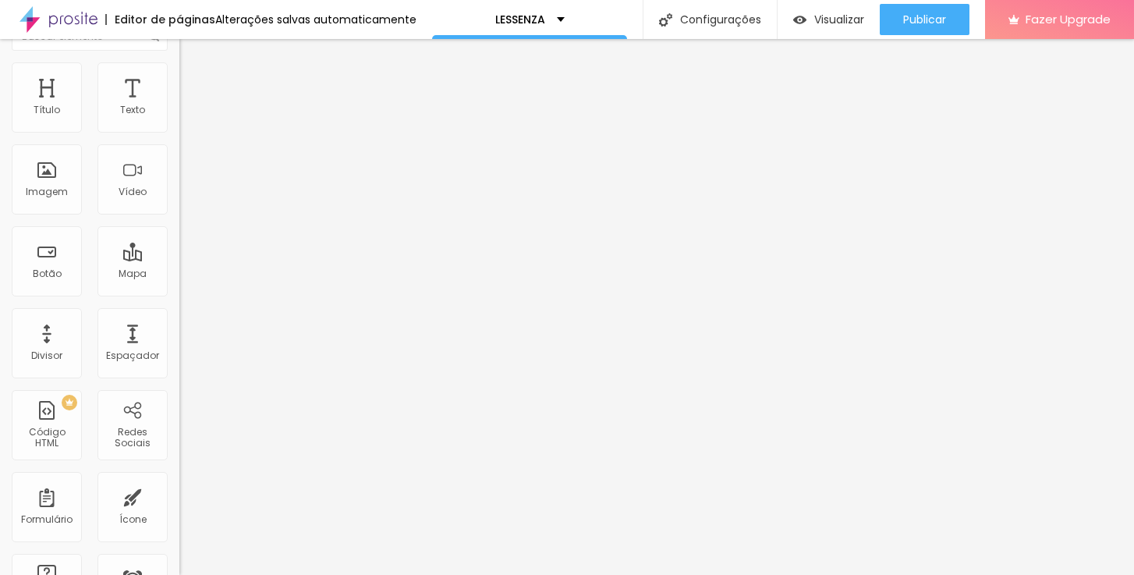
drag, startPoint x: 9, startPoint y: 423, endPoint x: 75, endPoint y: 438, distance: 67.1
click at [179, 438] on div "10 Espaço de cima 10 Espaço de baixo ID Html Classes Html Visível nos dispositi…" at bounding box center [268, 406] width 179 height 656
drag, startPoint x: 100, startPoint y: 434, endPoint x: 21, endPoint y: 429, distance: 78.9
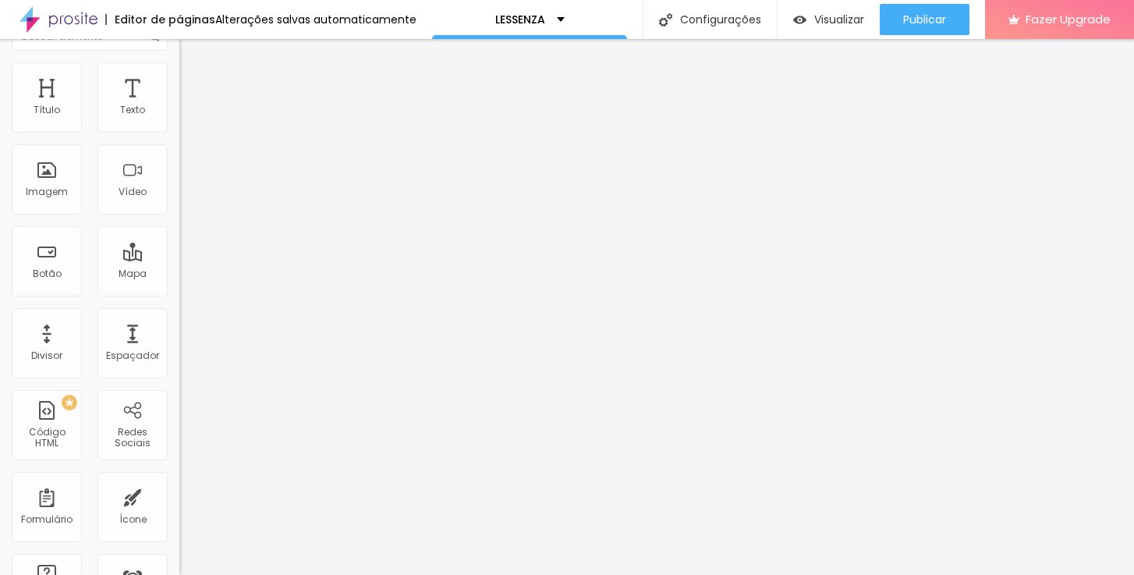
scroll to position [0, 0]
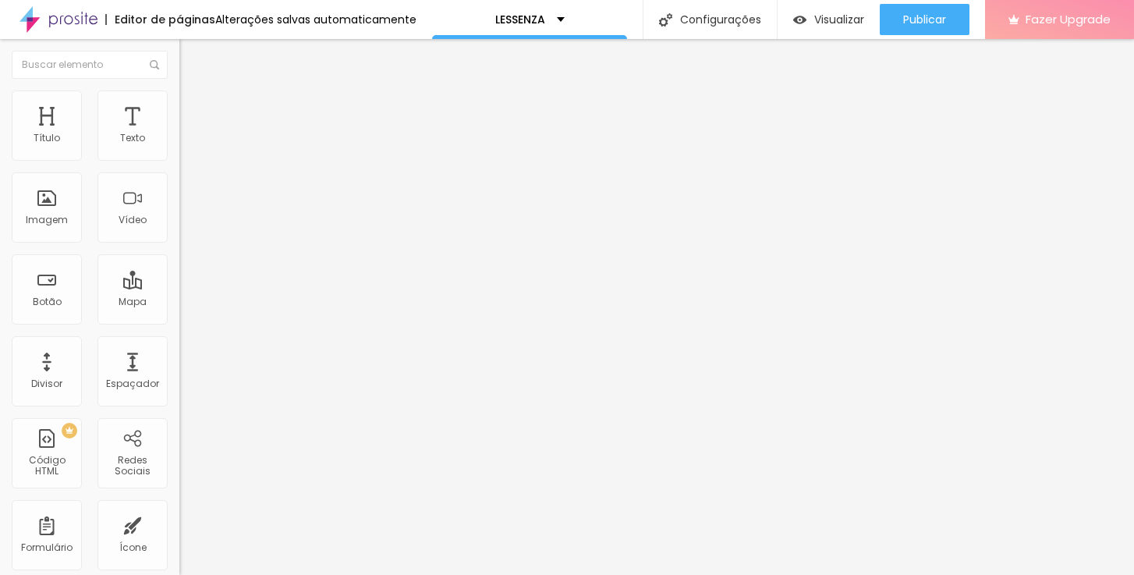
click at [1046, 23] on span "Fazer Upgrade" at bounding box center [1067, 18] width 85 height 13
click at [179, 91] on img at bounding box center [186, 97] width 14 height 14
click at [179, 103] on li "Avançado" at bounding box center [268, 98] width 179 height 16
click at [193, 106] on span "Avançado" at bounding box center [218, 100] width 51 height 13
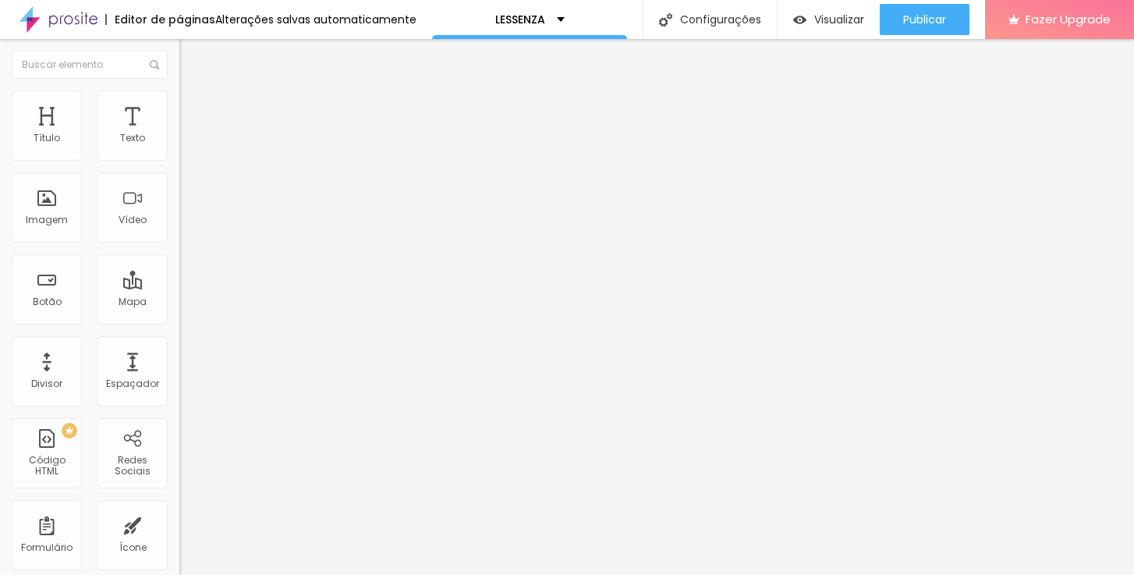
click at [193, 118] on span "Estilo" at bounding box center [205, 113] width 24 height 13
click at [179, 119] on li "Avançado" at bounding box center [268, 127] width 179 height 16
click at [179, 101] on img at bounding box center [186, 94] width 14 height 14
click at [179, 246] on span "Normal" at bounding box center [196, 238] width 35 height 13
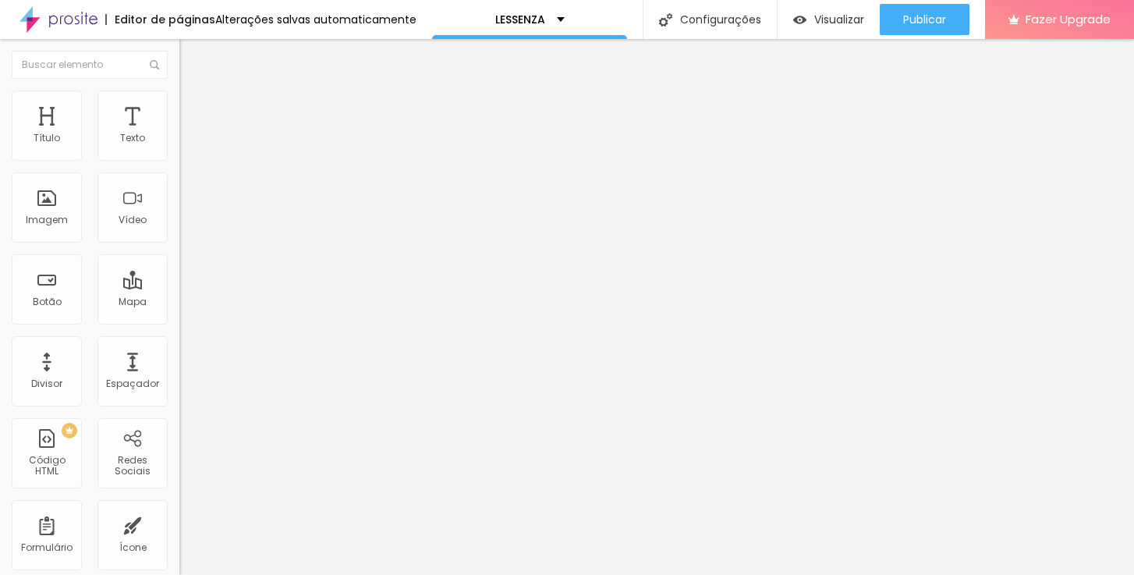
click at [179, 102] on li "Estilo" at bounding box center [268, 98] width 179 height 16
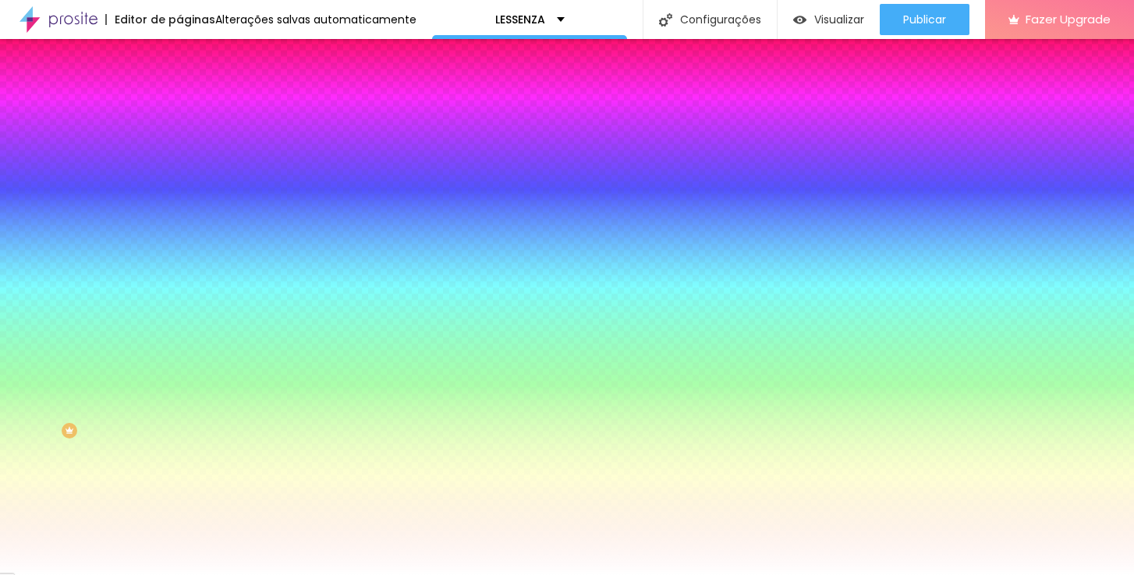
click at [186, 195] on icon "button" at bounding box center [190, 197] width 9 height 9
click at [128, 574] on div at bounding box center [567, 575] width 1134 height 0
click at [193, 110] on span "Avançado" at bounding box center [218, 116] width 51 height 13
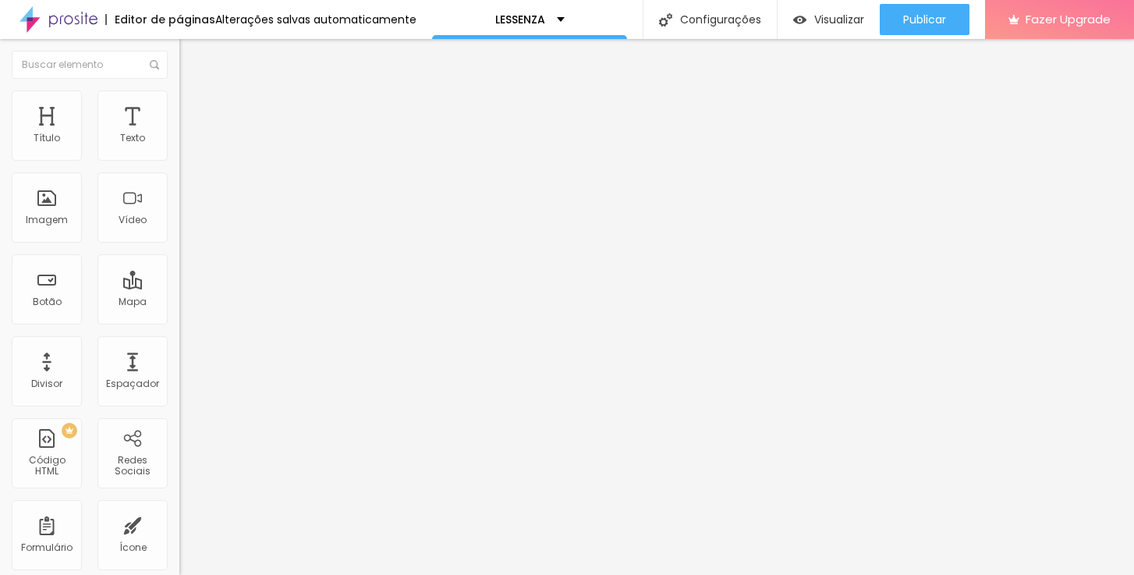
click at [193, 105] on span "Avançado" at bounding box center [218, 100] width 51 height 13
click at [179, 90] on li "Estilo" at bounding box center [268, 83] width 179 height 16
click at [179, 101] on li "Avançado" at bounding box center [268, 98] width 179 height 16
click at [193, 92] on span "Estilo" at bounding box center [205, 85] width 24 height 13
click at [179, 95] on img at bounding box center [186, 97] width 14 height 14
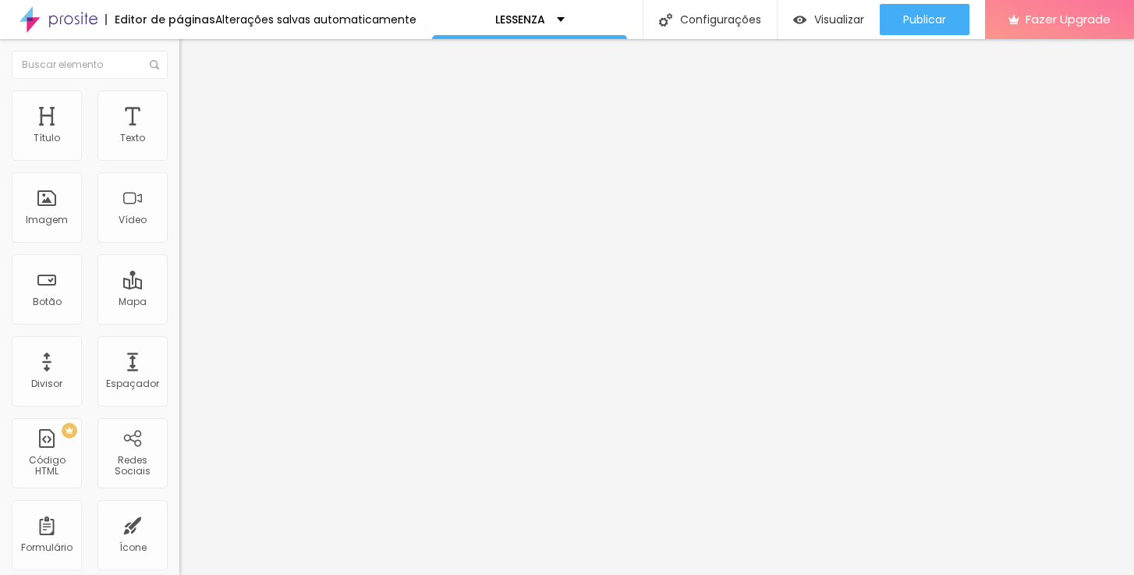
click at [179, 96] on li "Avançado" at bounding box center [268, 98] width 179 height 16
click at [179, 104] on ul "Estilo Avançado" at bounding box center [268, 90] width 179 height 31
click at [193, 107] on span "Avançado" at bounding box center [218, 100] width 51 height 13
click at [179, 98] on img at bounding box center [186, 97] width 14 height 14
click at [193, 108] on span "Avançado" at bounding box center [218, 100] width 51 height 13
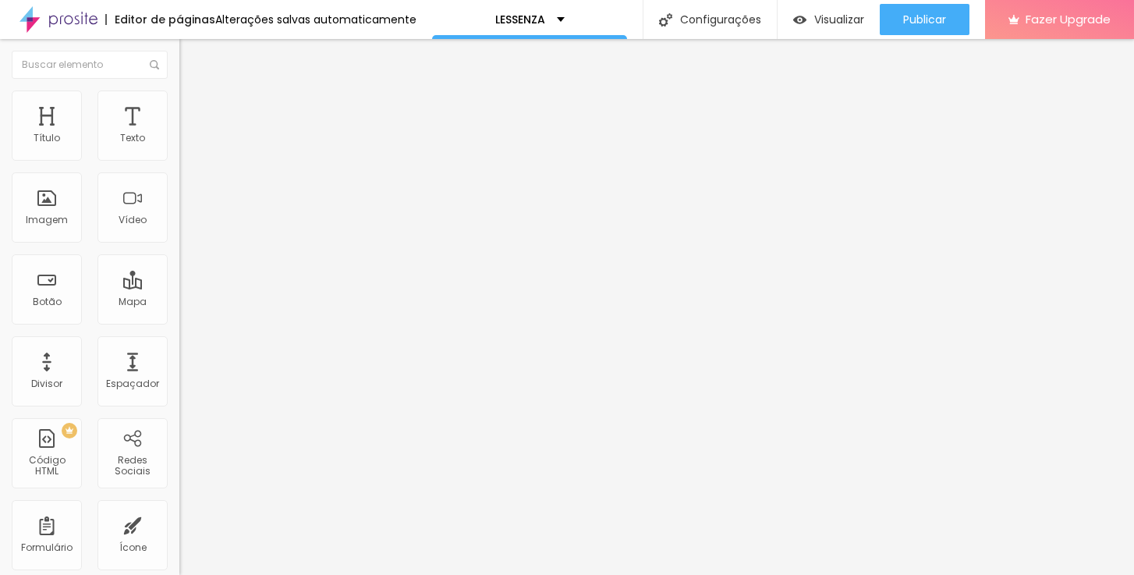
click at [193, 105] on span "Avançado" at bounding box center [218, 100] width 51 height 13
click at [179, 287] on div at bounding box center [268, 294] width 179 height 14
click at [243, 132] on span "H1" at bounding box center [247, 125] width 9 height 13
click at [193, 108] on span "Avançado" at bounding box center [218, 100] width 51 height 13
click at [179, 90] on li "Estilo" at bounding box center [268, 83] width 179 height 16
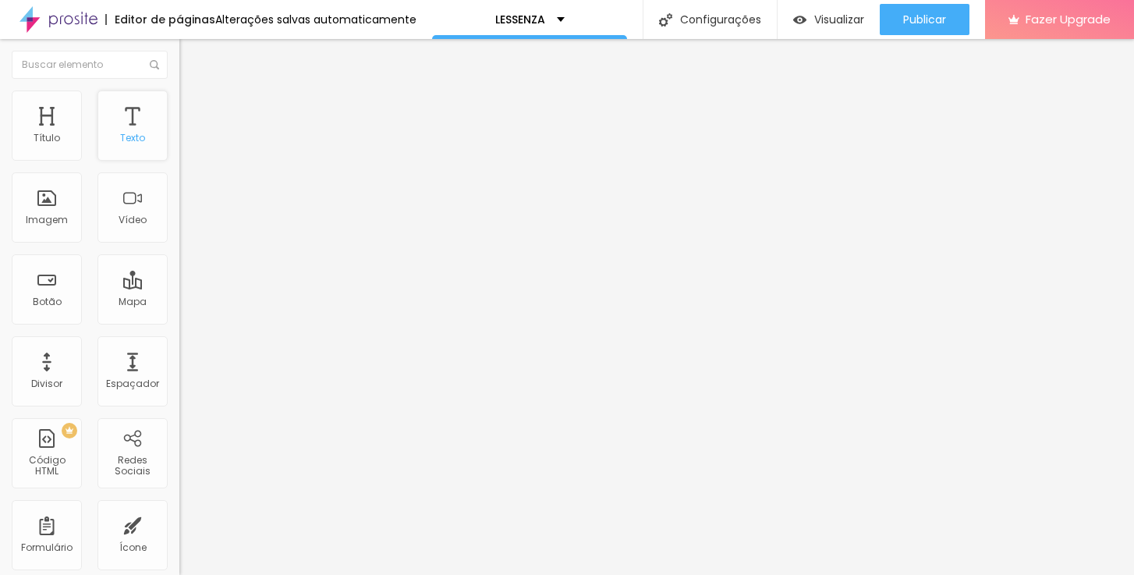
click at [114, 125] on div "Texto" at bounding box center [132, 125] width 70 height 70
click at [193, 108] on span "Avançado" at bounding box center [218, 100] width 51 height 13
click at [193, 92] on span "Estilo" at bounding box center [205, 85] width 24 height 13
click at [187, 143] on icon "button" at bounding box center [190, 140] width 6 height 6
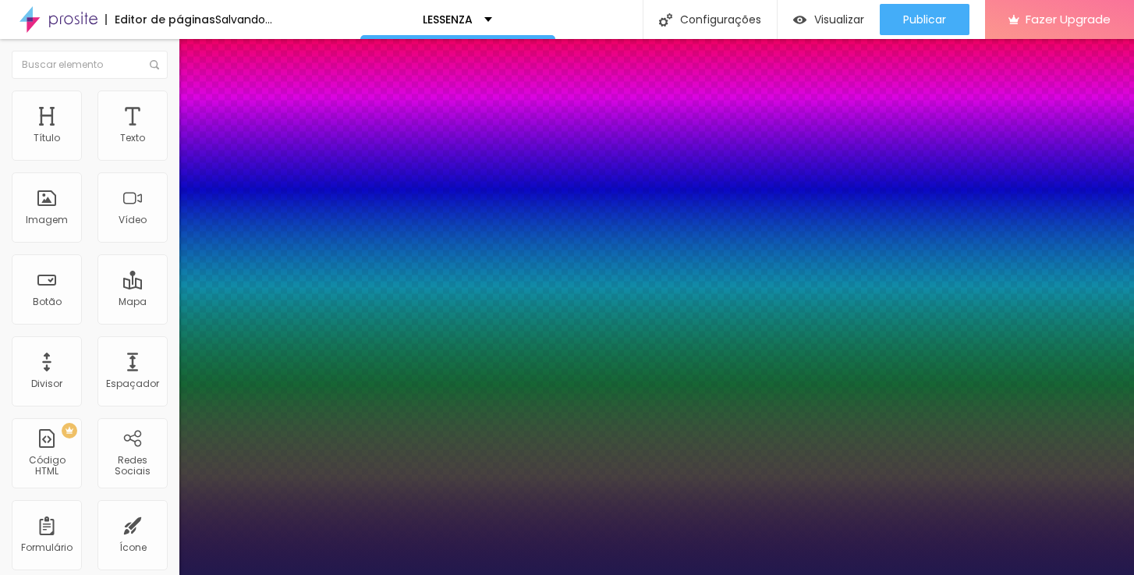
type input "1"
click at [158, 574] on div at bounding box center [567, 575] width 1134 height 0
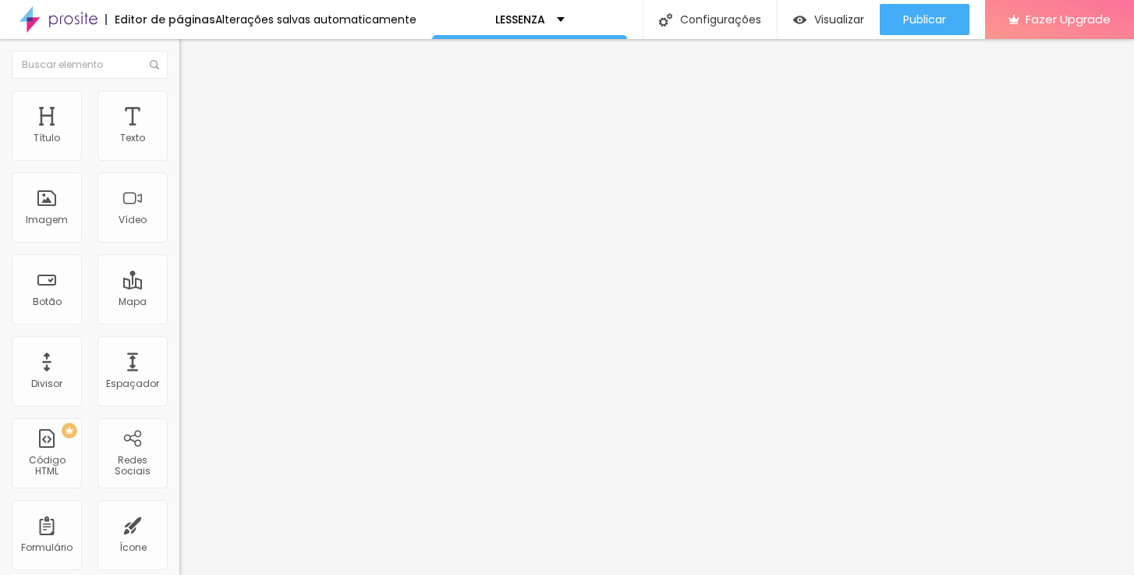
click at [186, 226] on icon "button" at bounding box center [190, 221] width 9 height 9
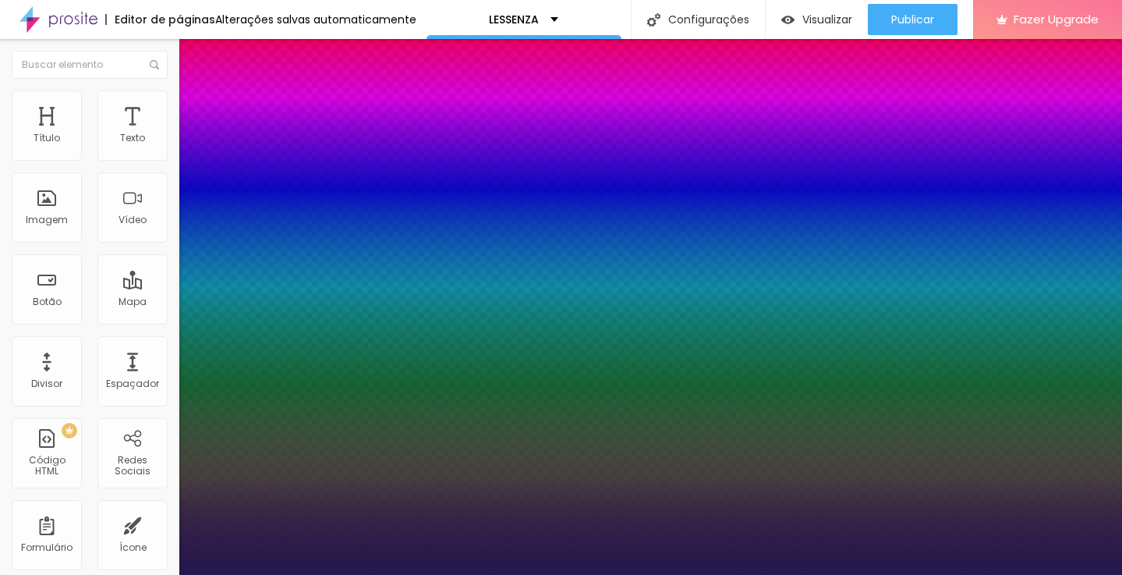
type input "1"
click at [359, 574] on div at bounding box center [561, 575] width 1122 height 0
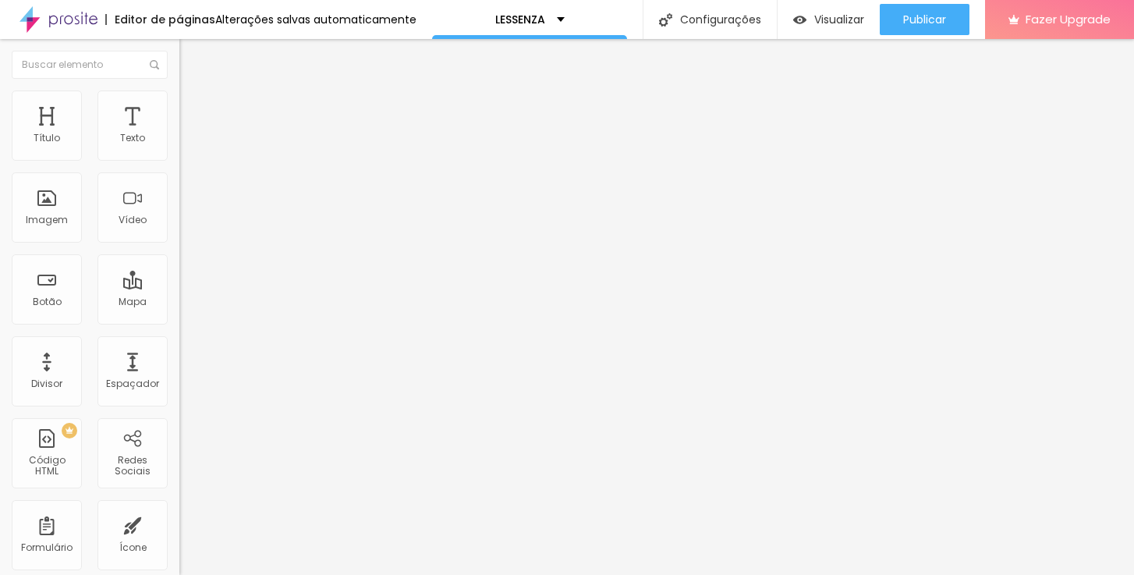
click at [186, 226] on icon "button" at bounding box center [190, 221] width 9 height 9
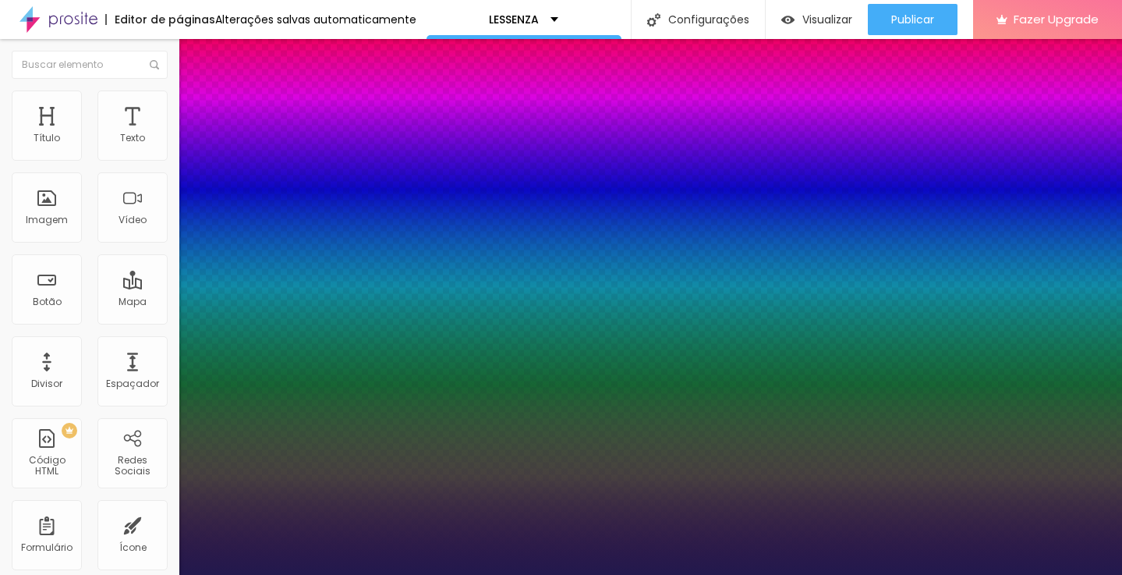
type input "1"
type input "57"
type input "1"
type input "56"
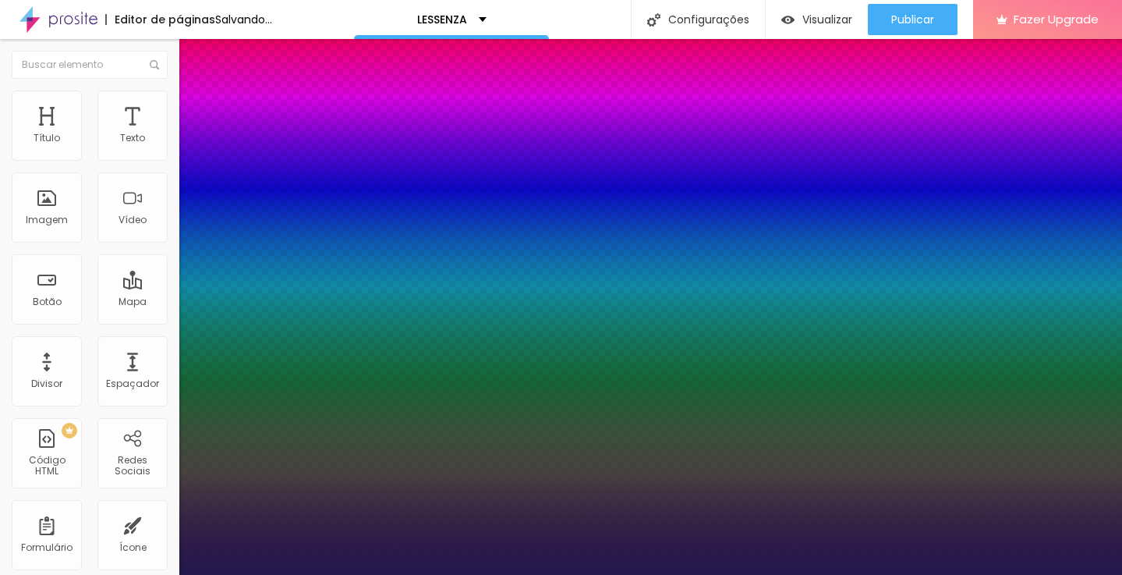
type input "56"
type input "1"
type input "52"
type input "1"
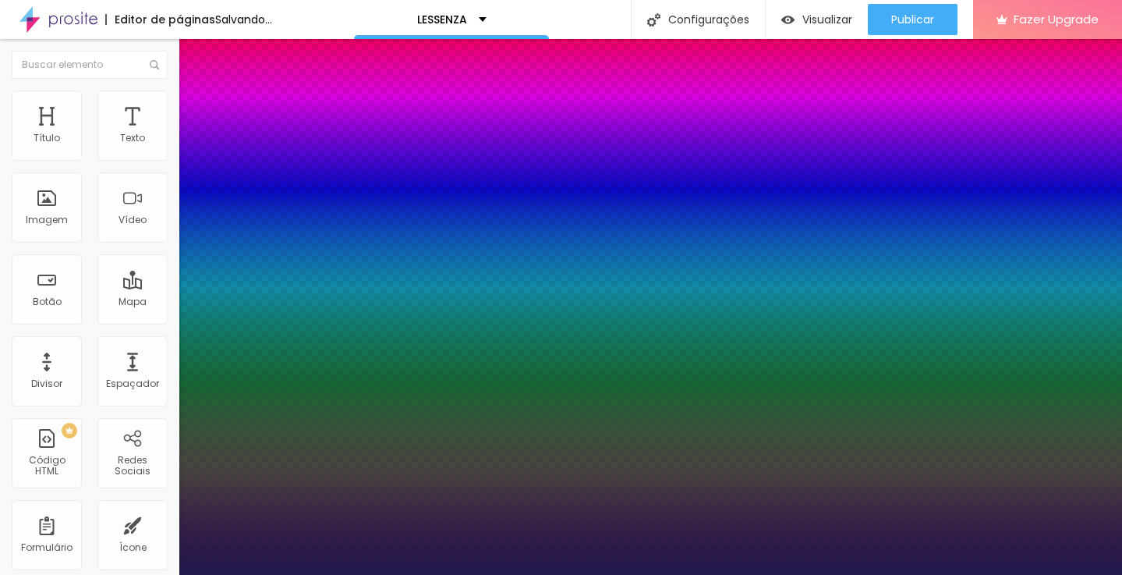
type input "51"
type input "1"
type input "50"
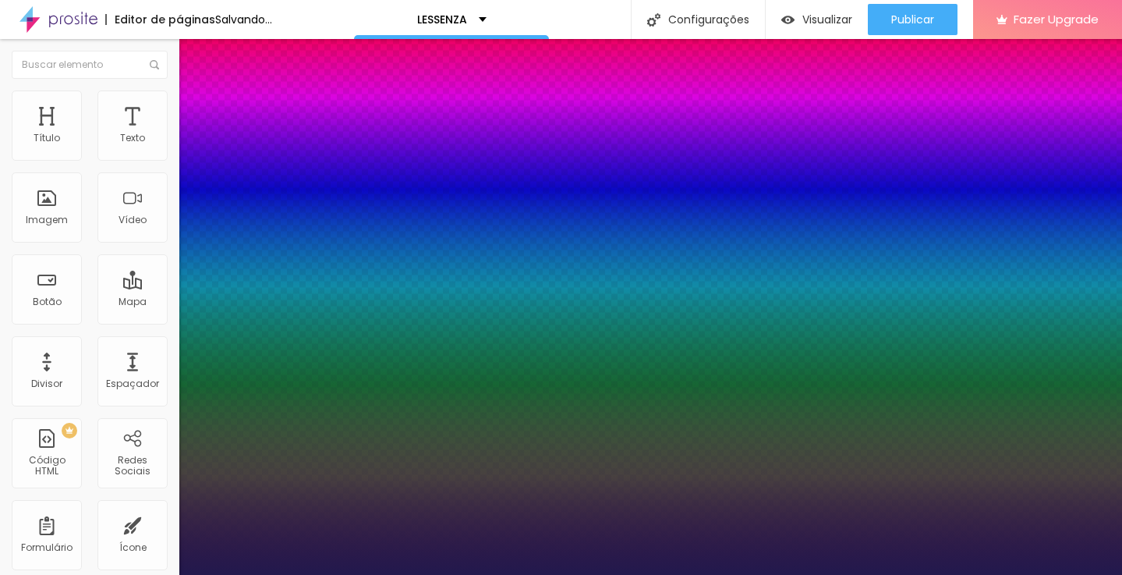
type input "1"
type input "49"
type input "1"
type input "48"
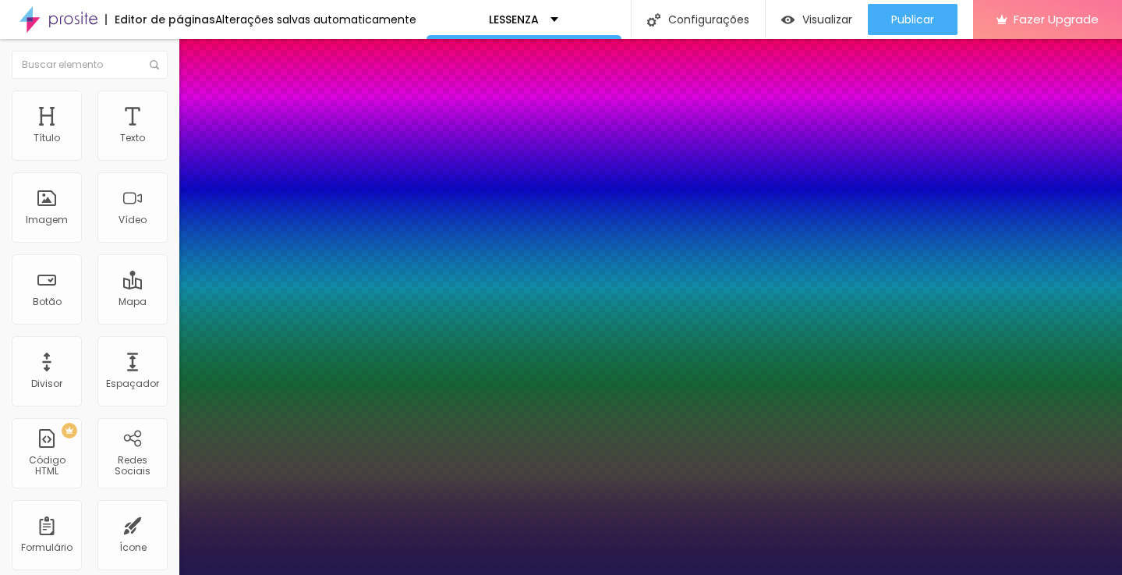
type input "48"
type input "1"
type input "47"
type input "1"
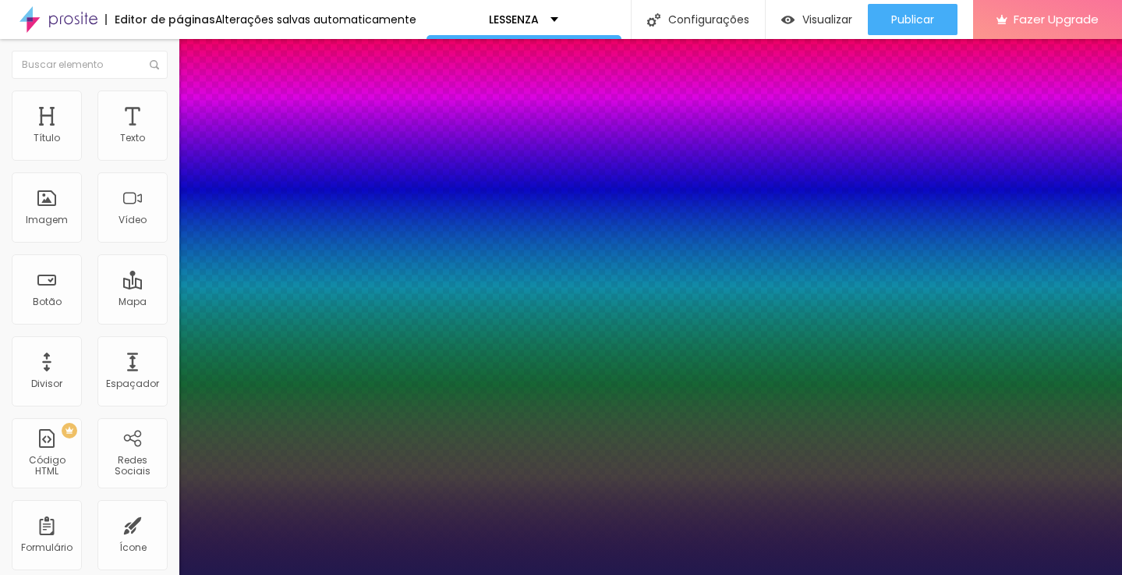
type input "46"
type input "1"
type input "45"
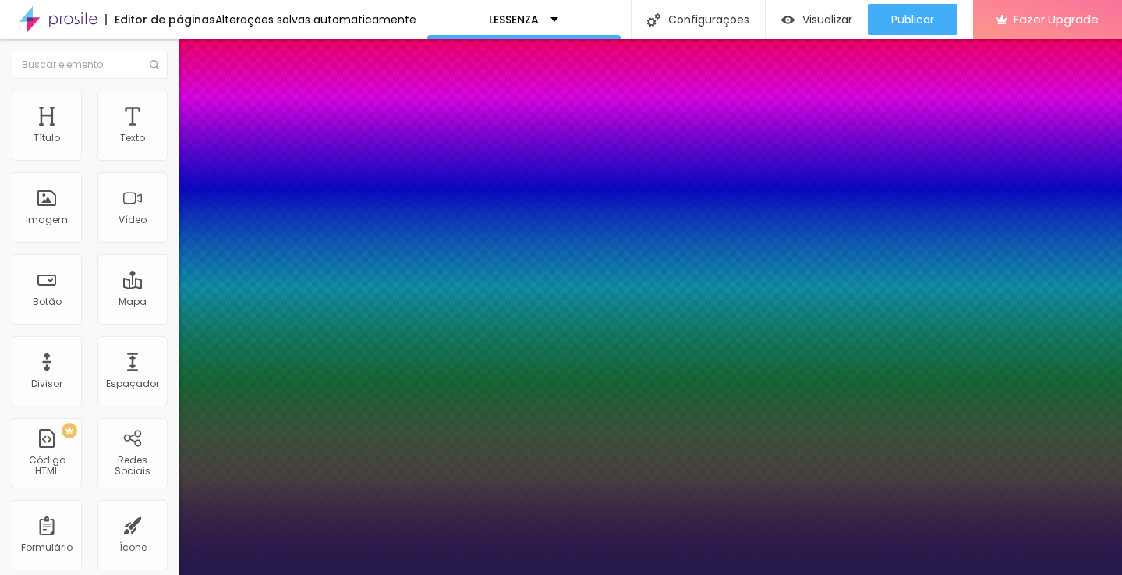
type input "1"
type input "44"
type input "1"
type input "43"
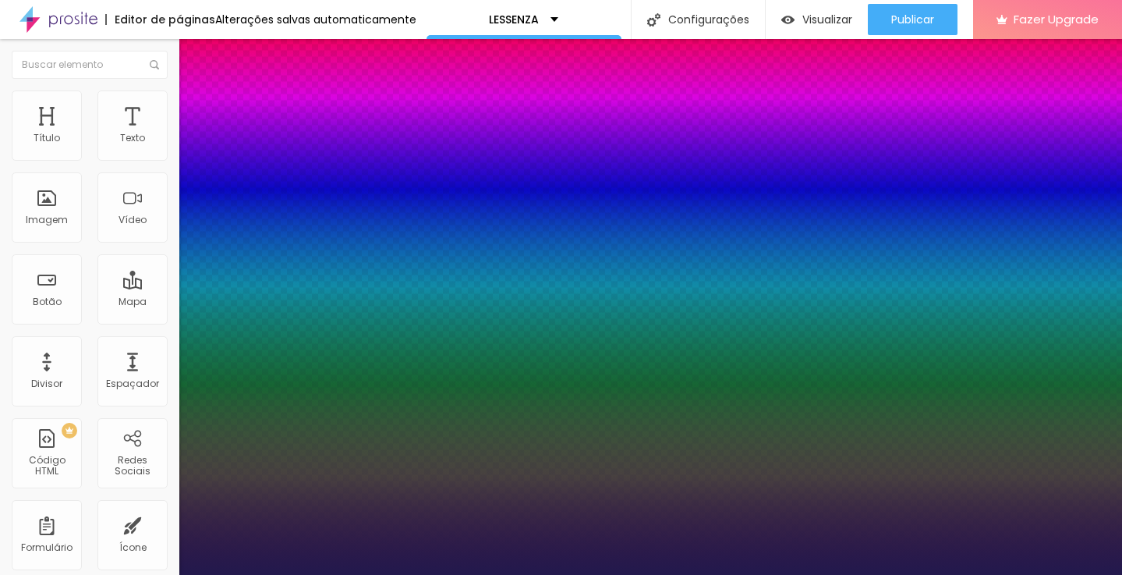
type input "43"
type input "1"
type input "42"
type input "1"
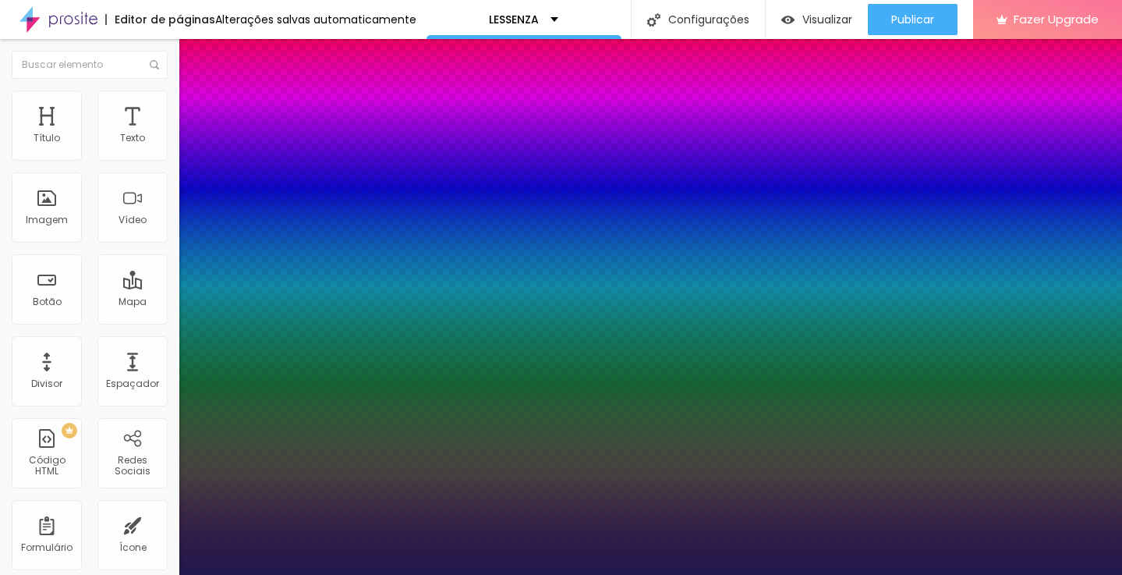
type input "41"
type input "1"
type input "40"
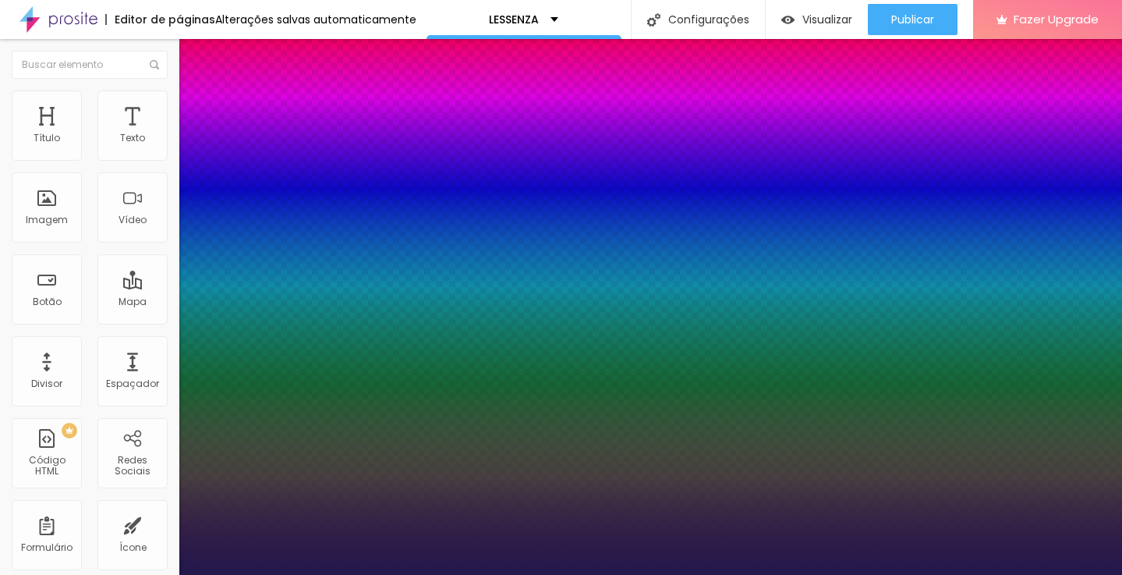
type input "1"
type input "39"
type input "1"
type input "38"
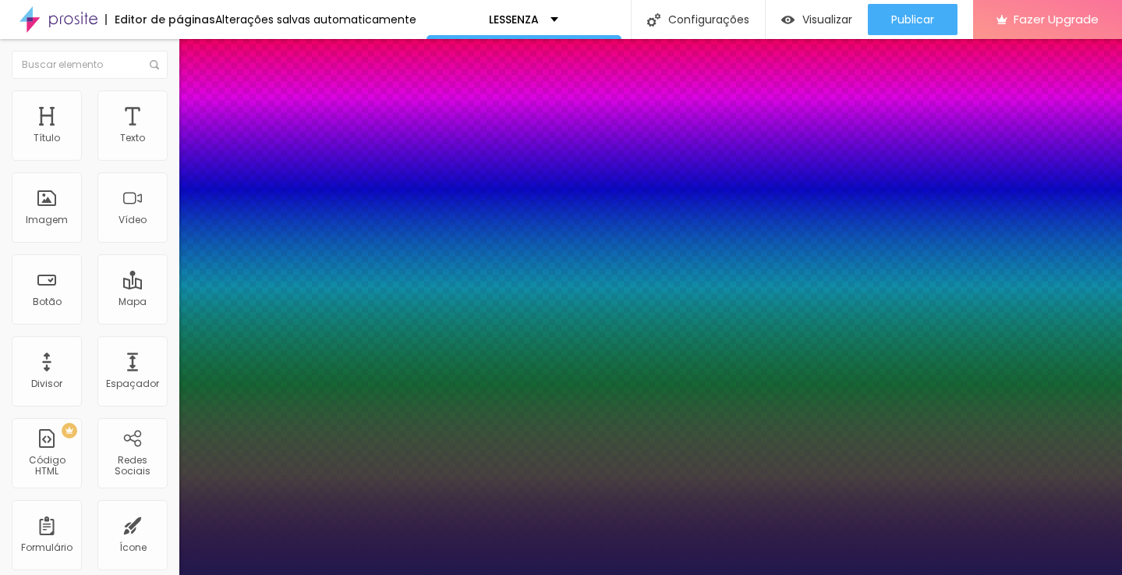
type input "38"
type input "1"
type input "37"
type input "1"
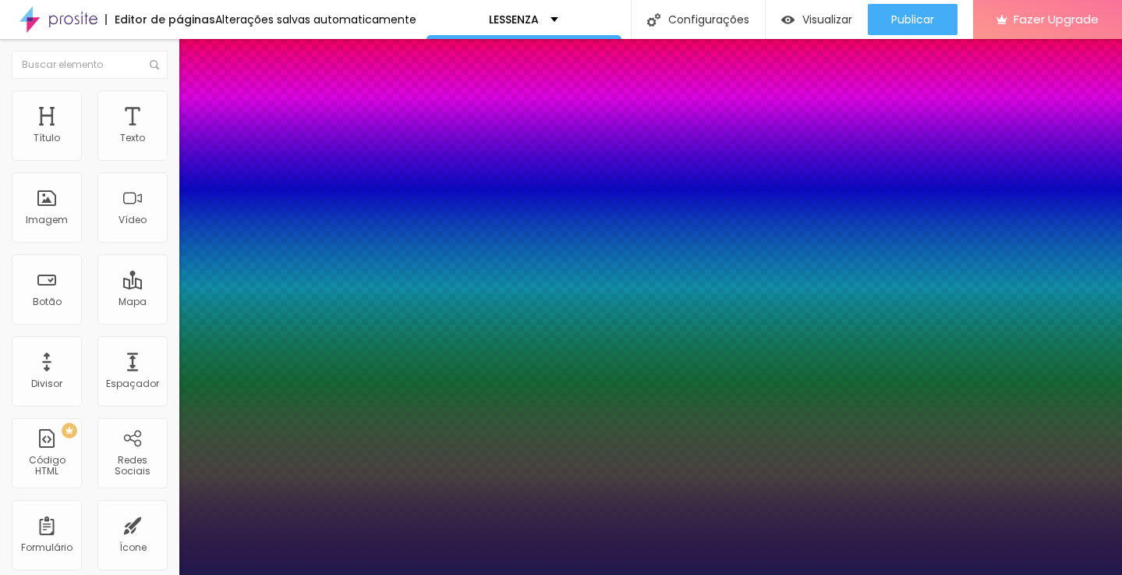
type input "36"
type input "1"
type input "35"
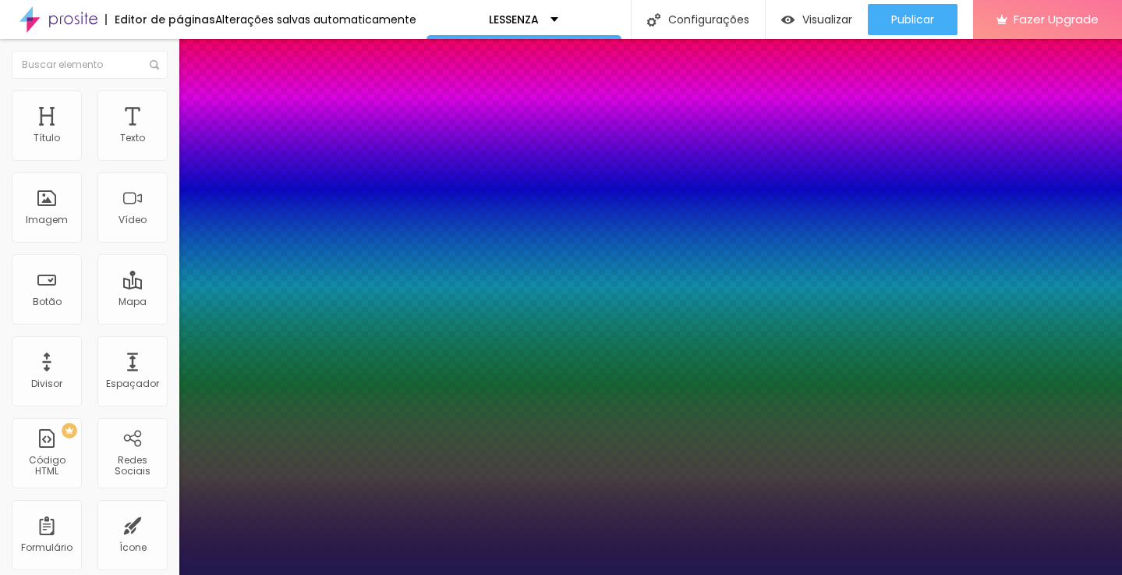
type input "1"
type input "34"
type input "1"
type input "35"
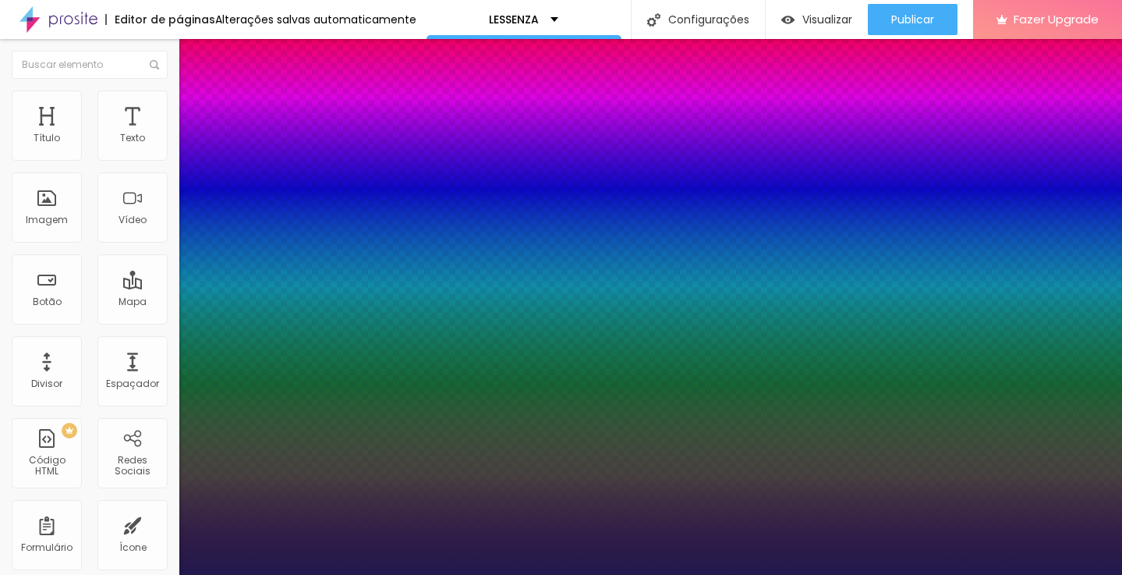
type input "35"
type input "1"
type input "36"
type input "1"
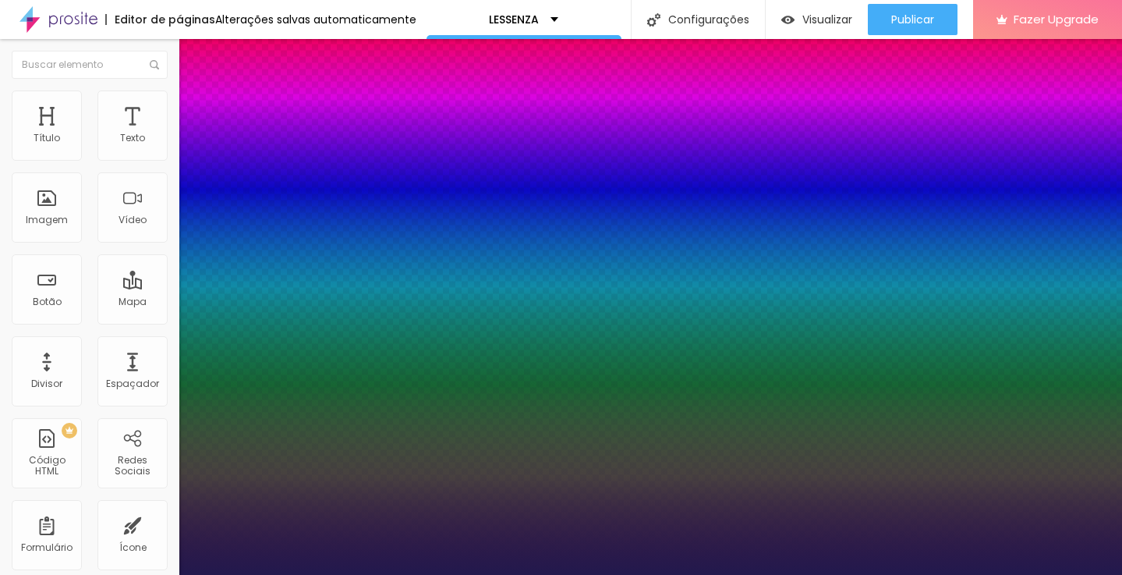
drag, startPoint x: 260, startPoint y: 437, endPoint x: 234, endPoint y: 426, distance: 28.0
type input "37"
type input "1"
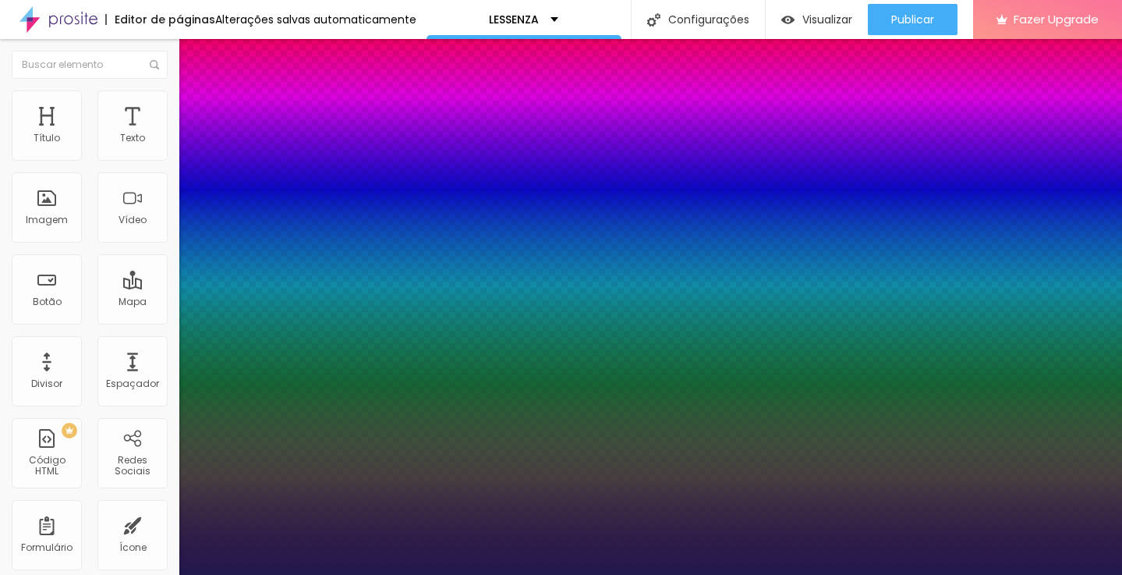
type input "36"
type input "1"
type input "35"
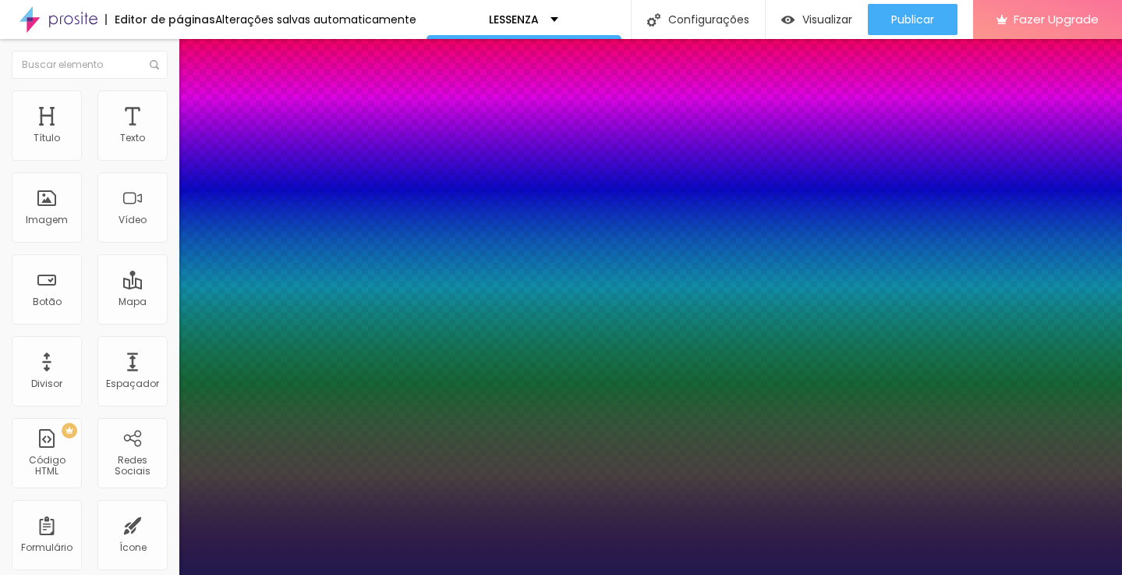
type input "1"
type input "35"
type input "1"
click at [342, 574] on div at bounding box center [561, 575] width 1122 height 0
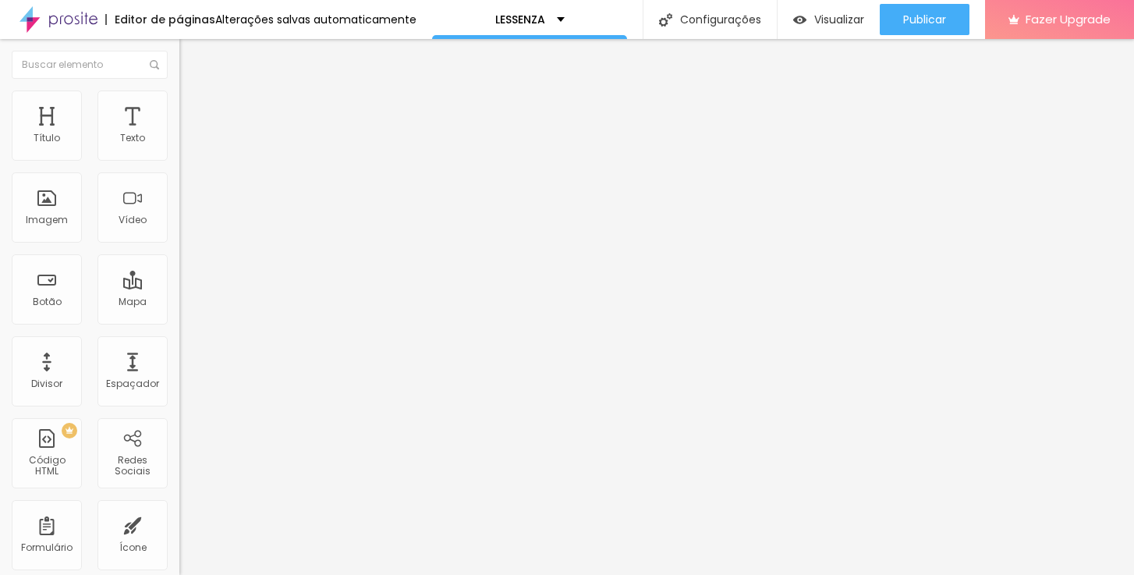
click at [179, 150] on button "button" at bounding box center [190, 141] width 22 height 16
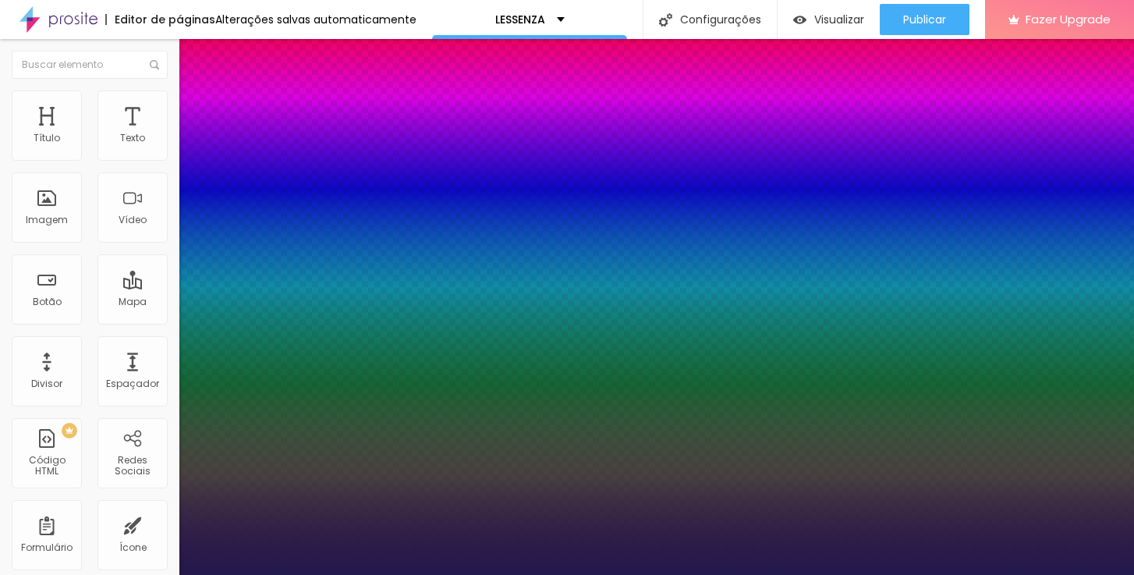
type input "1"
click at [479, 574] on div at bounding box center [567, 575] width 1134 height 0
